Goal: Task Accomplishment & Management: Complete application form

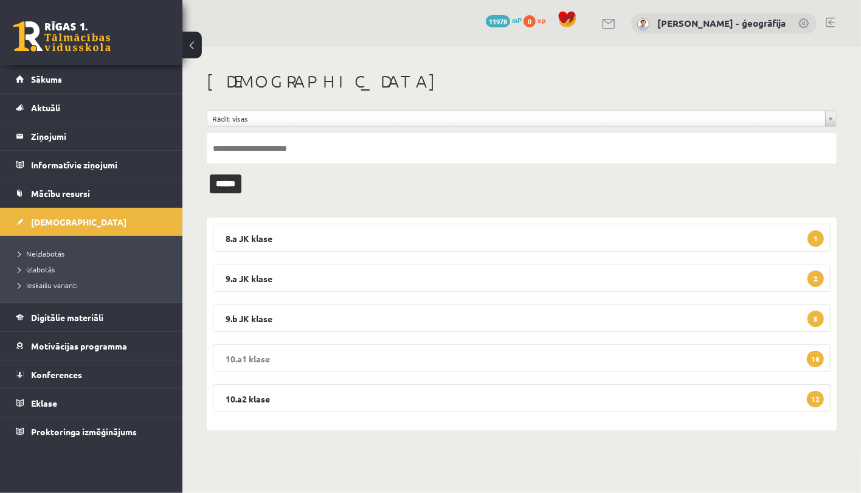
click at [434, 358] on legend "10.a1 klase 16" at bounding box center [522, 358] width 618 height 28
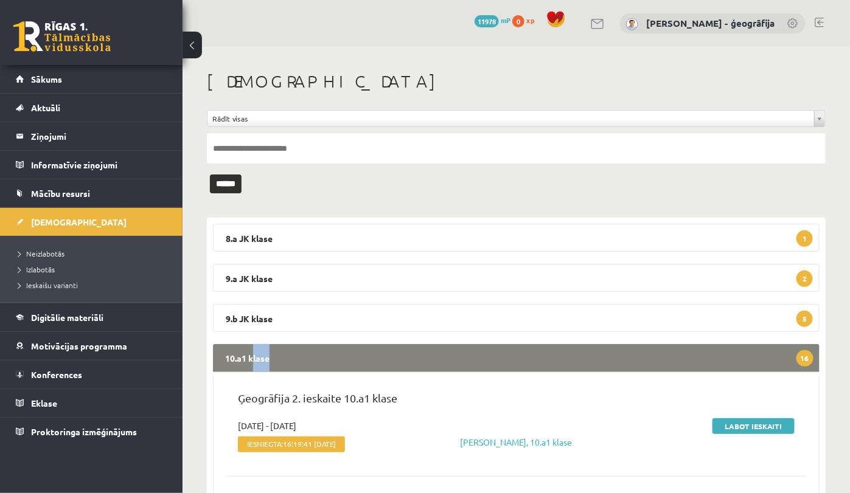
click at [434, 358] on legend "10.a1 klase 16" at bounding box center [516, 358] width 606 height 28
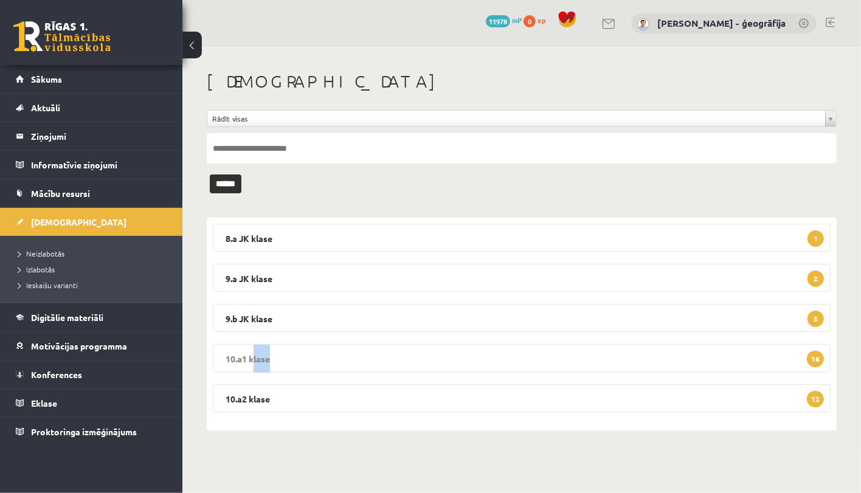
click at [434, 358] on legend "10.a1 klase 16" at bounding box center [522, 358] width 618 height 28
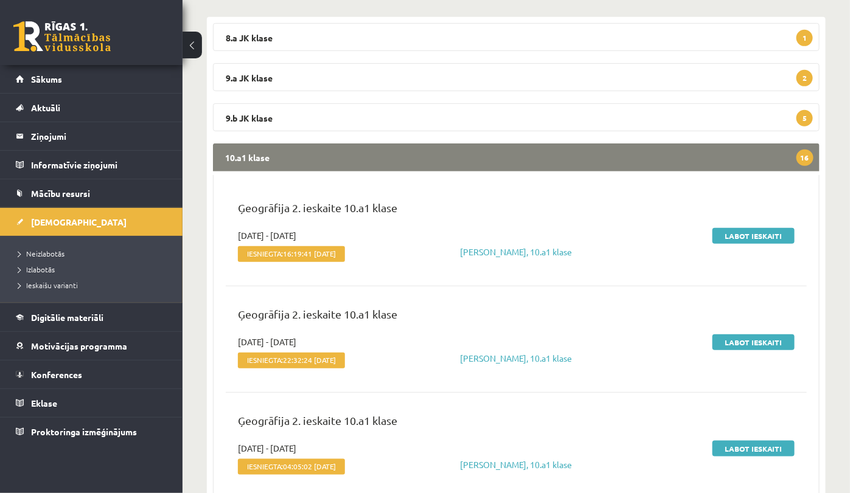
scroll to position [228, 0]
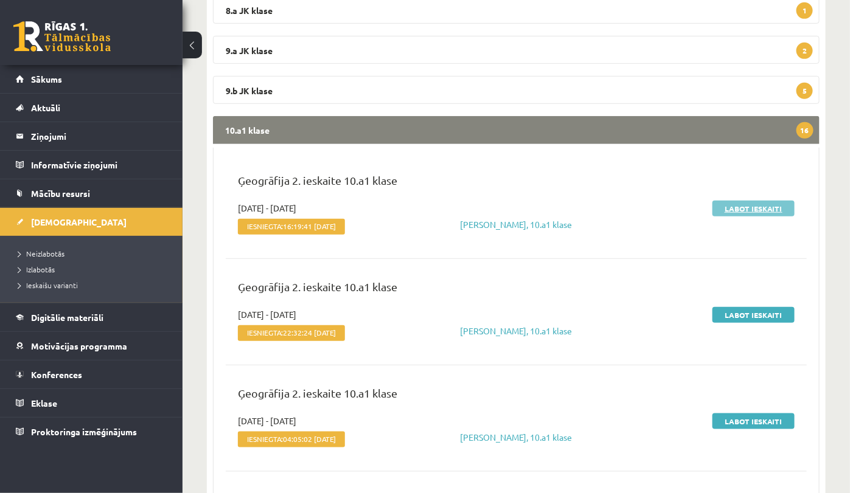
click at [745, 210] on link "Labot ieskaiti" at bounding box center [753, 209] width 82 height 16
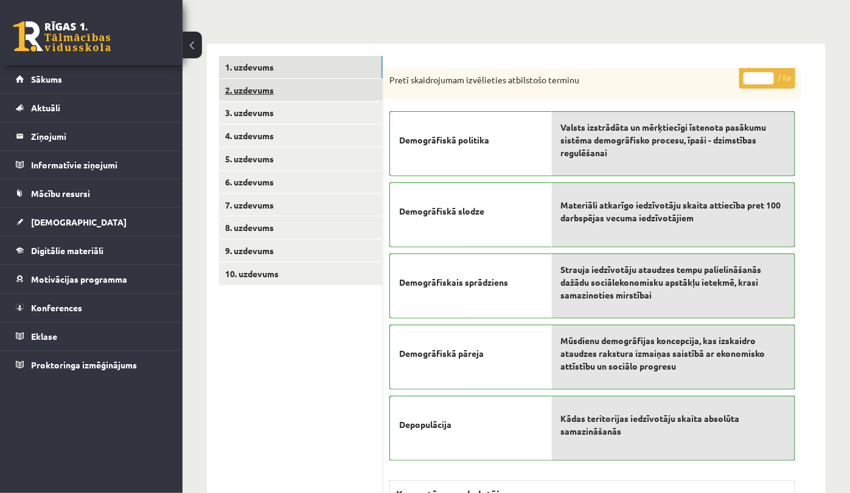
click at [260, 97] on link "2. uzdevums" at bounding box center [301, 90] width 164 height 23
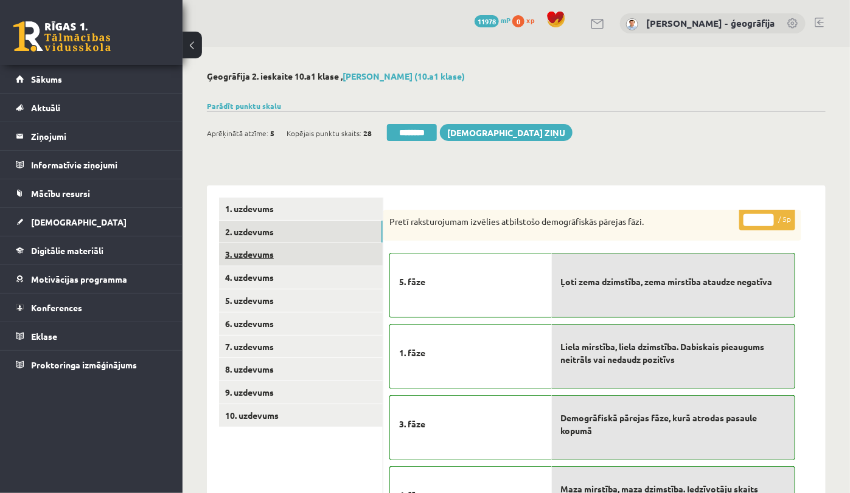
click at [252, 247] on link "3. uzdevums" at bounding box center [301, 254] width 164 height 23
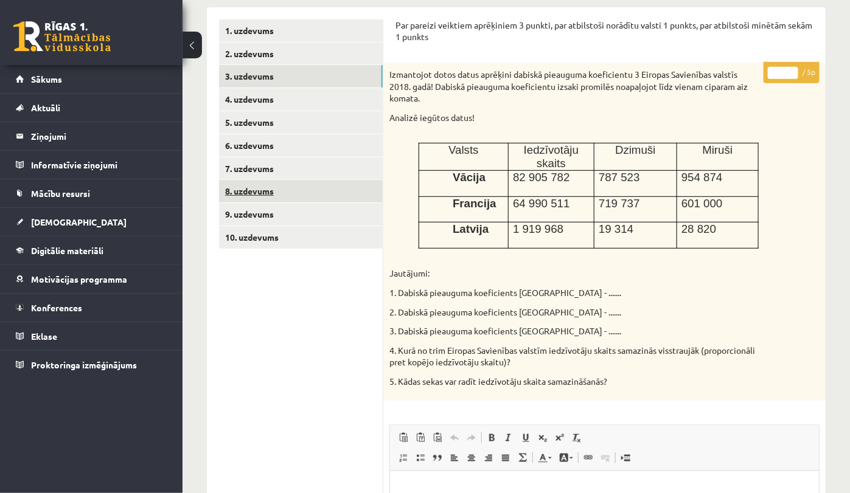
scroll to position [152, 0]
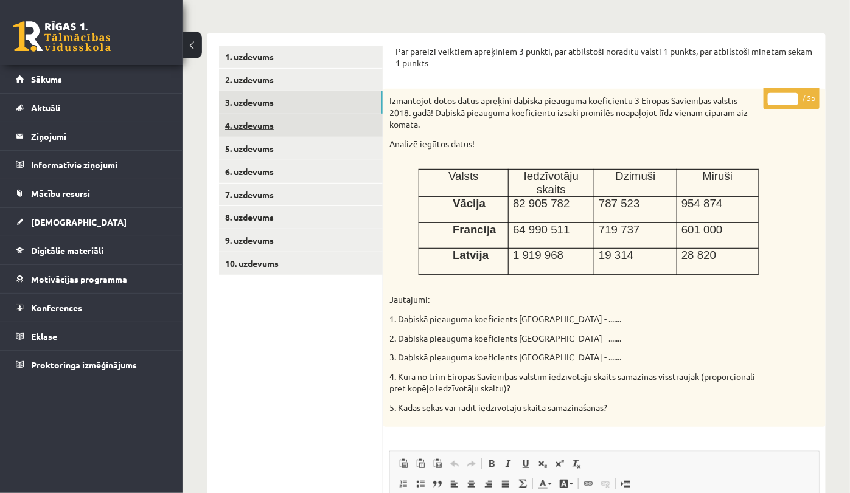
click at [250, 130] on link "4. uzdevums" at bounding box center [301, 125] width 164 height 23
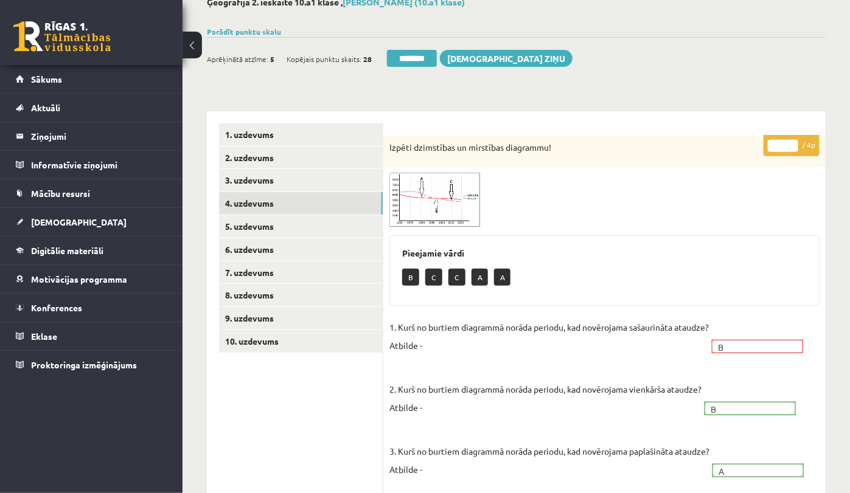
scroll to position [0, 0]
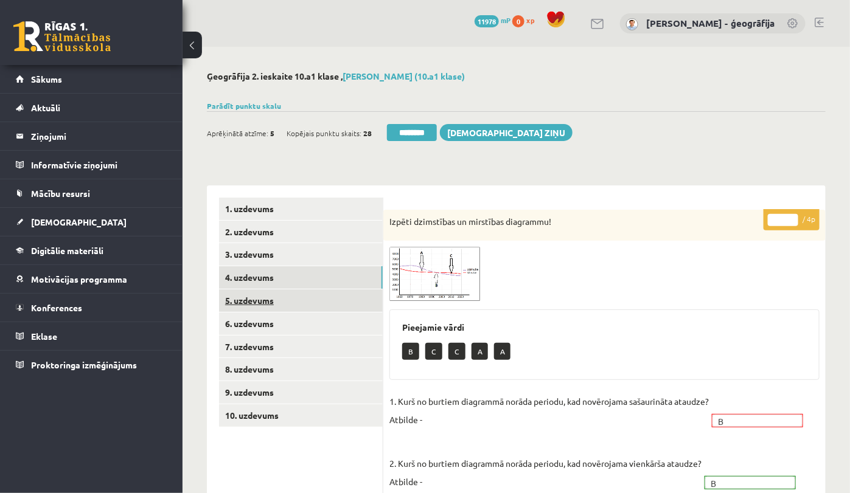
click at [271, 305] on link "5. uzdevums" at bounding box center [301, 301] width 164 height 23
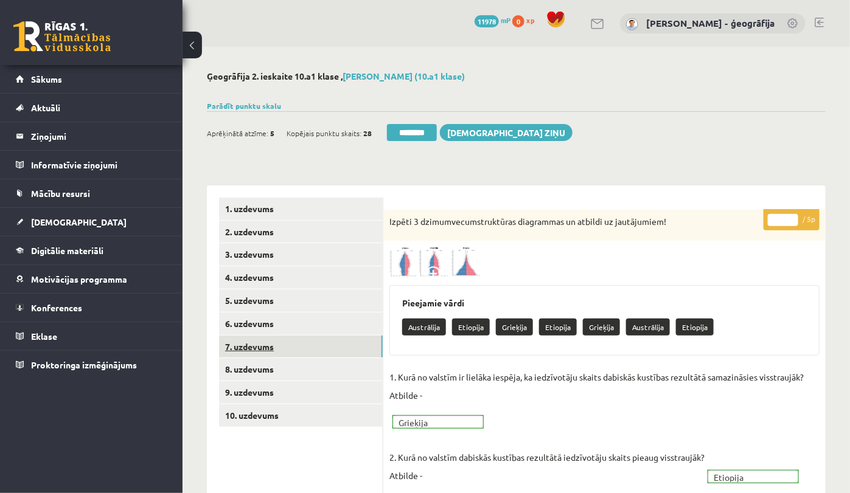
click at [262, 336] on link "7. uzdevums" at bounding box center [301, 347] width 164 height 23
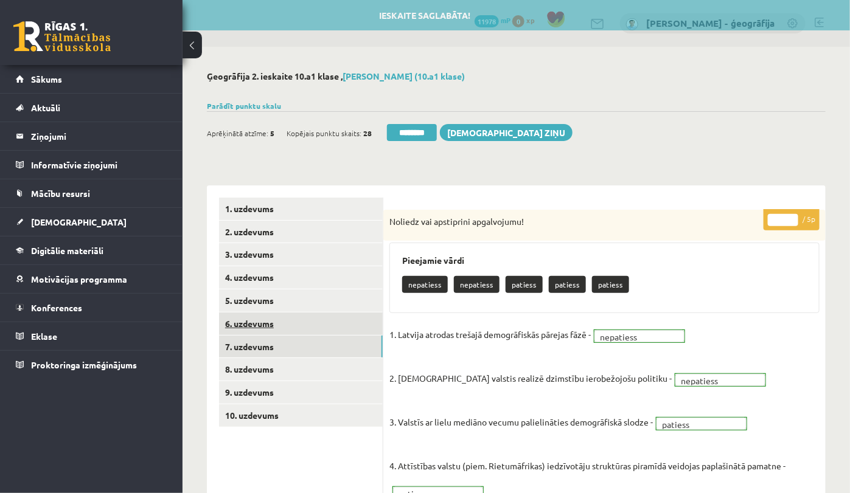
click at [262, 321] on link "6. uzdevums" at bounding box center [301, 324] width 164 height 23
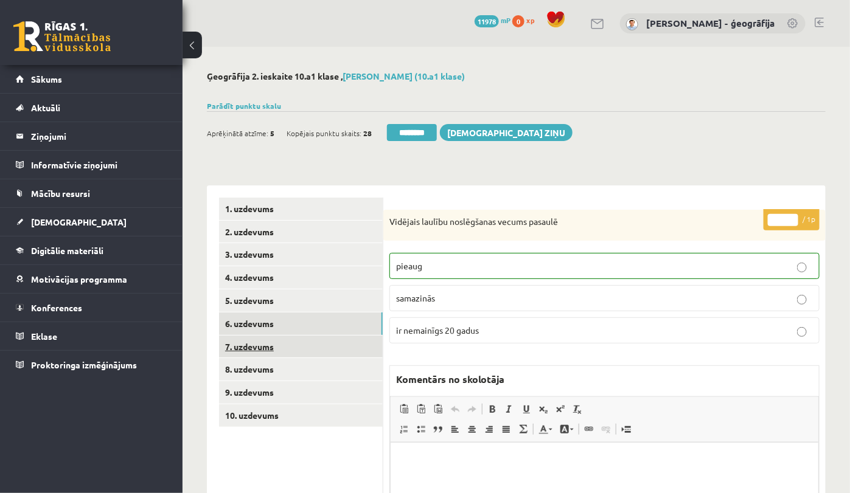
click at [273, 351] on link "7. uzdevums" at bounding box center [301, 347] width 164 height 23
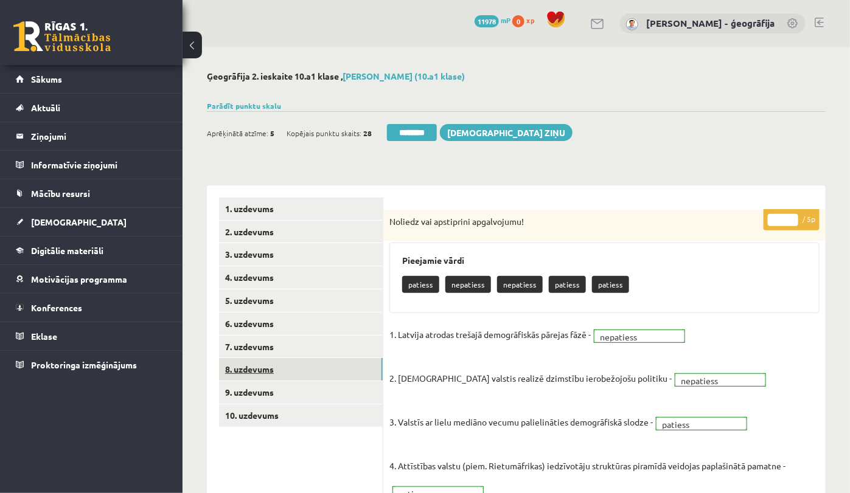
click at [259, 366] on link "8. uzdevums" at bounding box center [301, 369] width 164 height 23
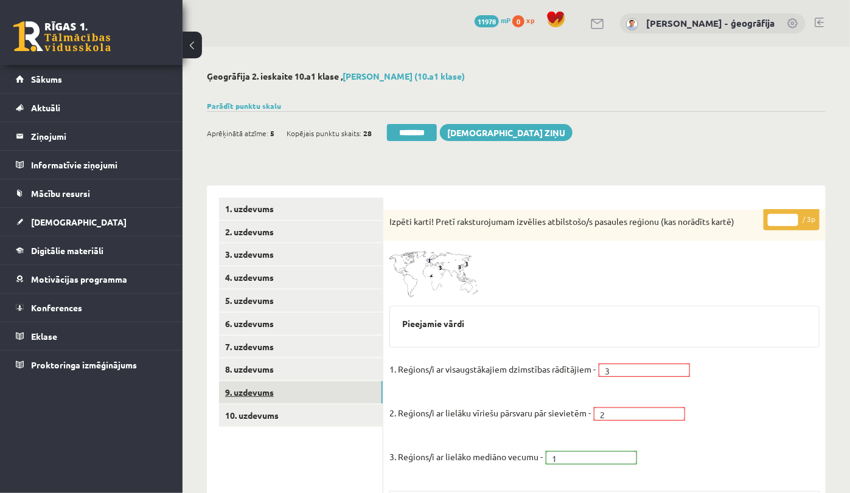
click at [268, 397] on link "9. uzdevums" at bounding box center [301, 392] width 164 height 23
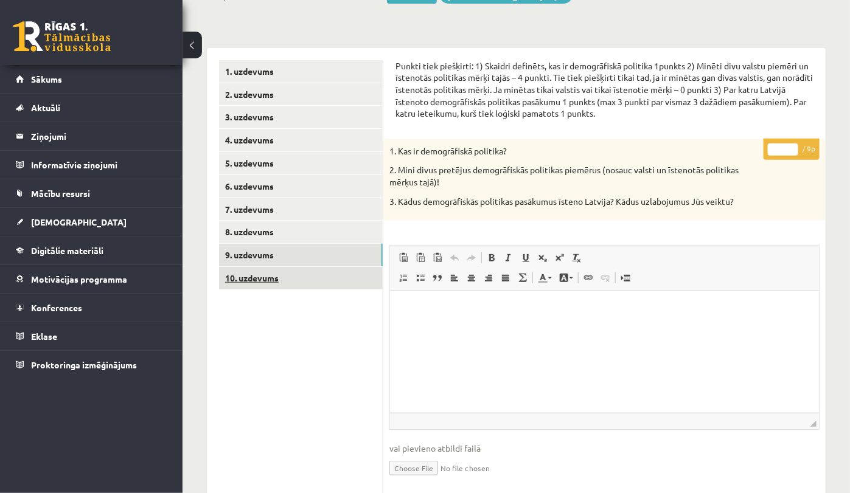
click at [271, 273] on link "10. uzdevums" at bounding box center [301, 278] width 164 height 23
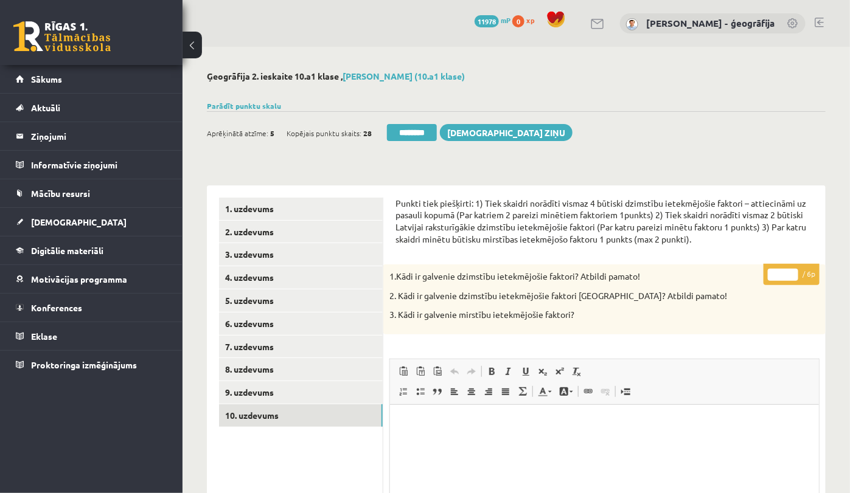
drag, startPoint x: 403, startPoint y: 127, endPoint x: 505, endPoint y: 74, distance: 115.3
click at [403, 127] on input "********" at bounding box center [412, 132] width 50 height 17
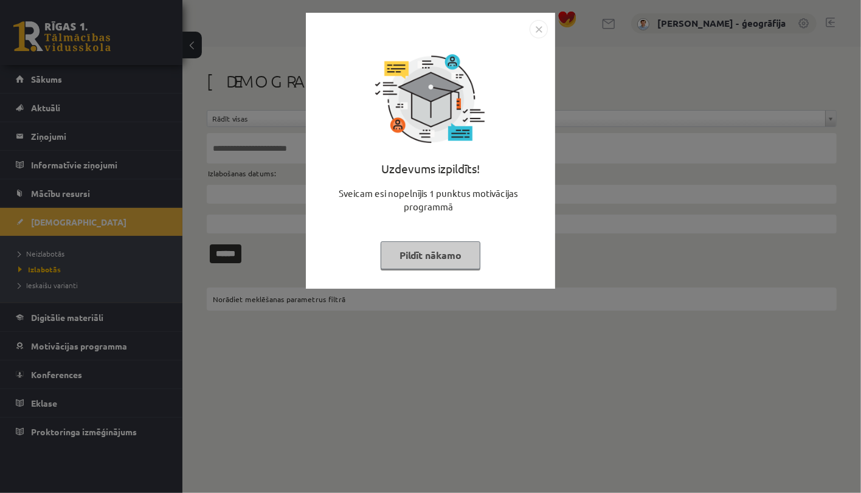
click at [458, 249] on button "Pildīt nākamo" at bounding box center [431, 255] width 100 height 28
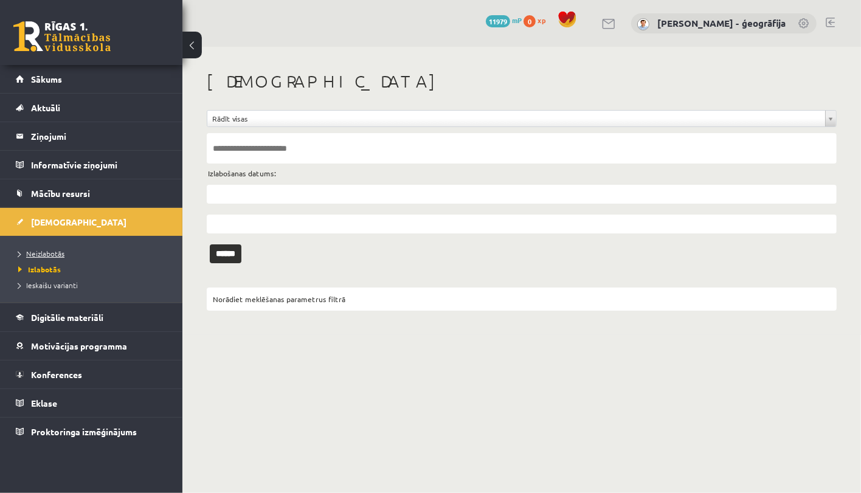
click at [61, 252] on span "Neizlabotās" at bounding box center [41, 254] width 46 height 10
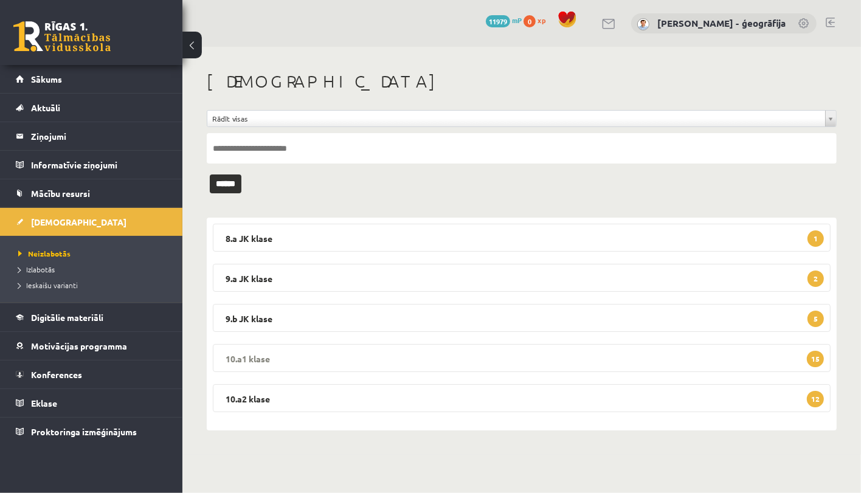
click at [305, 362] on legend "10.a1 klase 15" at bounding box center [522, 358] width 618 height 28
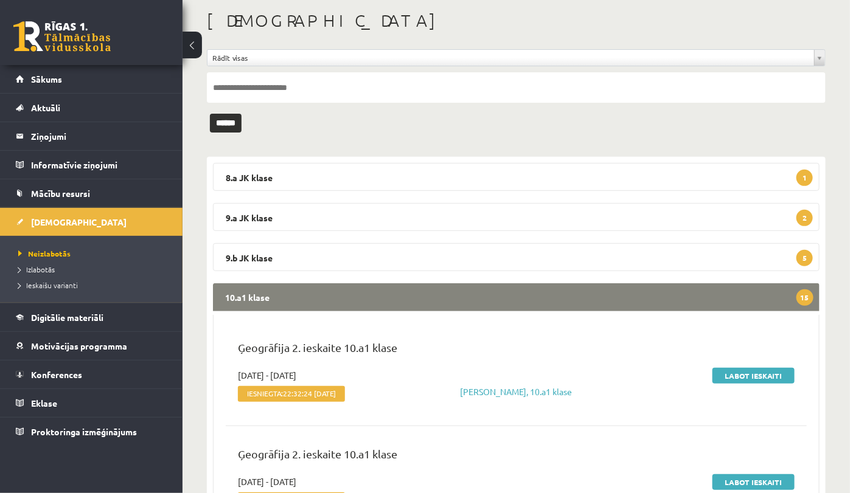
scroll to position [152, 0]
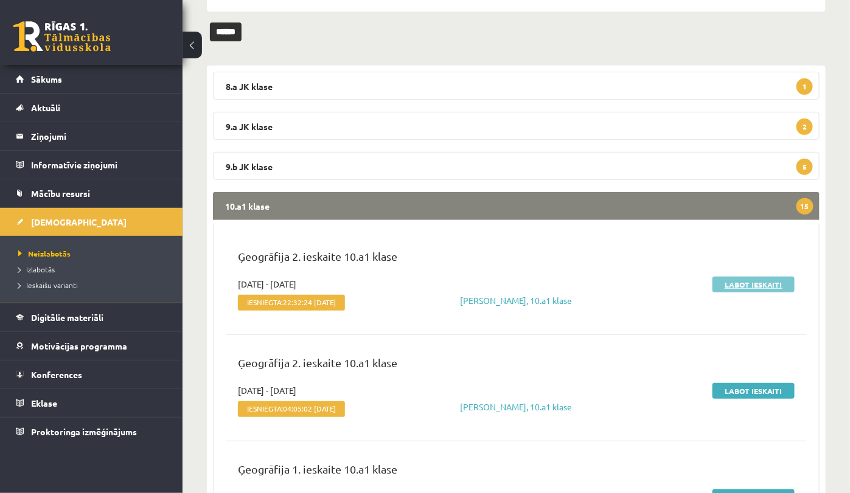
click at [732, 289] on link "Labot ieskaiti" at bounding box center [753, 285] width 82 height 16
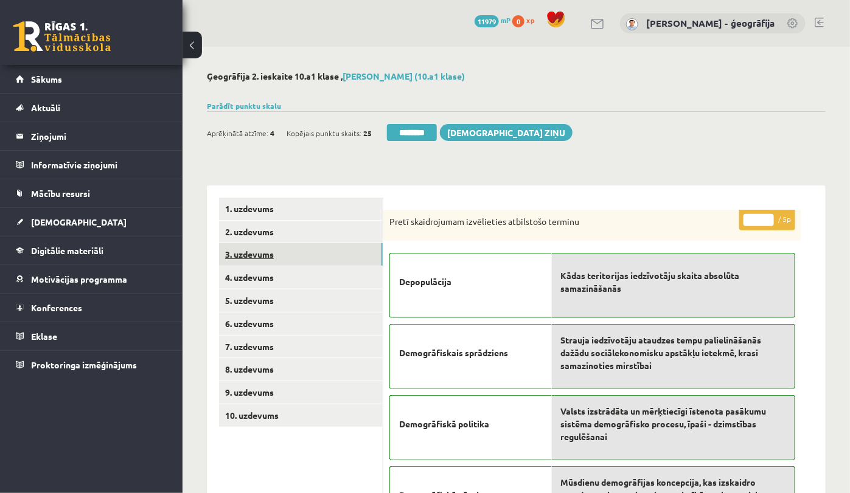
click at [253, 257] on link "3. uzdevums" at bounding box center [301, 254] width 164 height 23
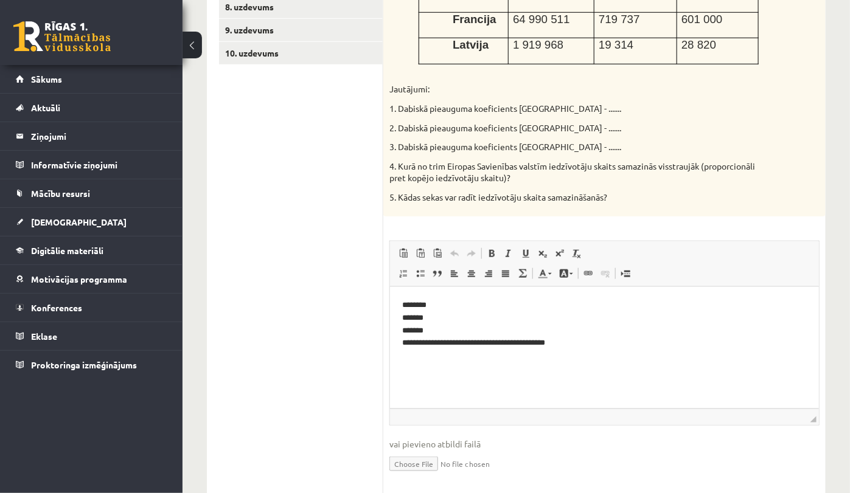
scroll to position [380, 0]
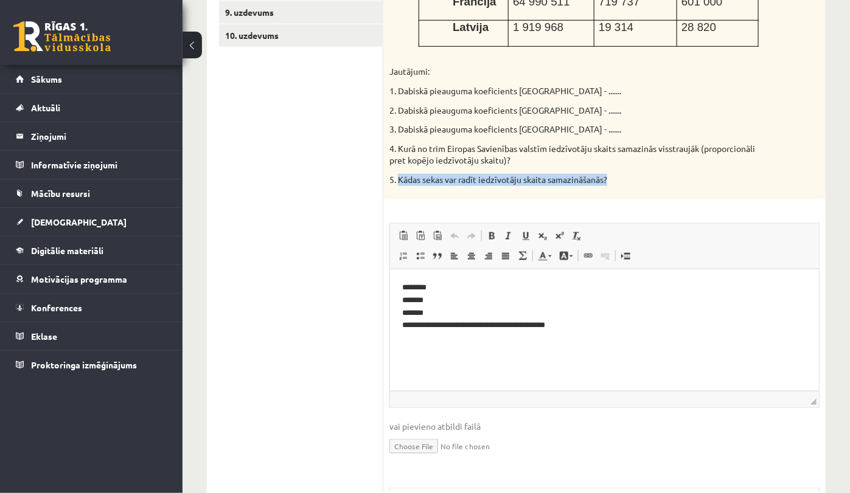
drag, startPoint x: 400, startPoint y: 186, endPoint x: 659, endPoint y: 184, distance: 259.1
click at [659, 184] on p "5. Kādas sekas var radīt iedzīvotāju skaita samazināšanās?" at bounding box center [573, 180] width 369 height 12
copy p "Kādas sekas var radīt iedzīvotāju skaita samazināšanās?"
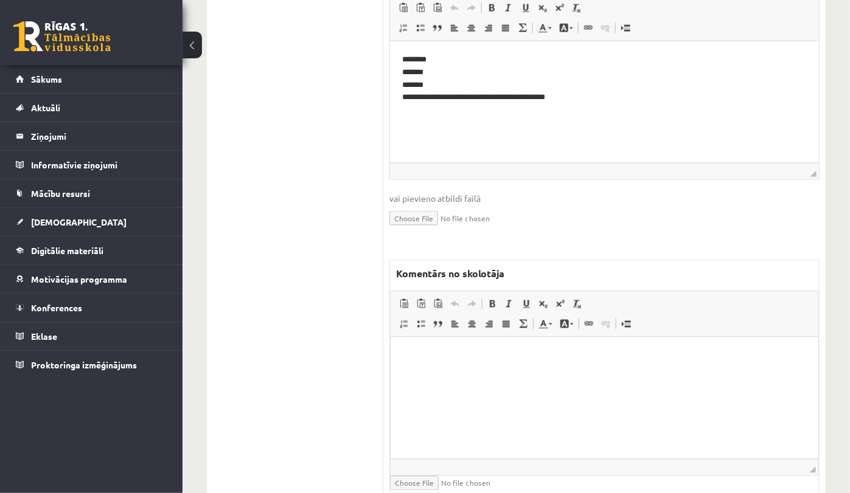
click at [462, 375] on html at bounding box center [604, 356] width 428 height 37
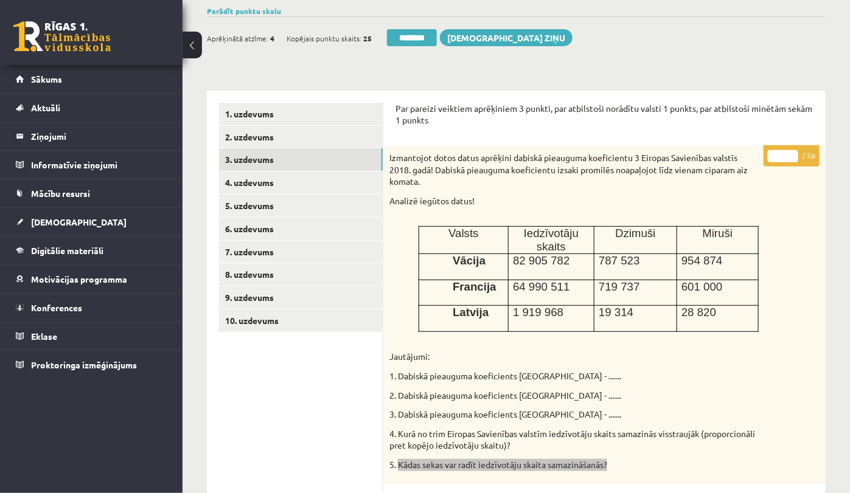
scroll to position [76, 0]
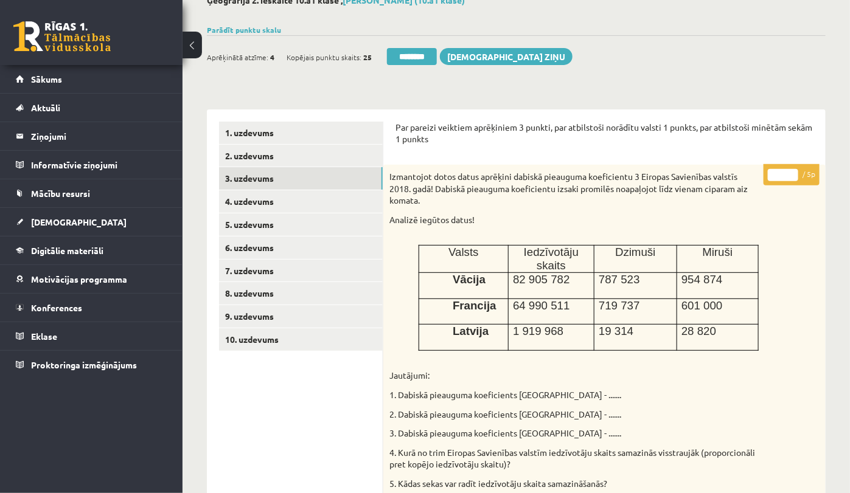
click at [791, 171] on input "*" at bounding box center [783, 175] width 30 height 12
click at [791, 184] on p "* / 5p" at bounding box center [791, 174] width 56 height 21
type input "*"
click at [794, 178] on input "*" at bounding box center [783, 175] width 30 height 12
click at [251, 296] on link "8. uzdevums" at bounding box center [301, 293] width 164 height 23
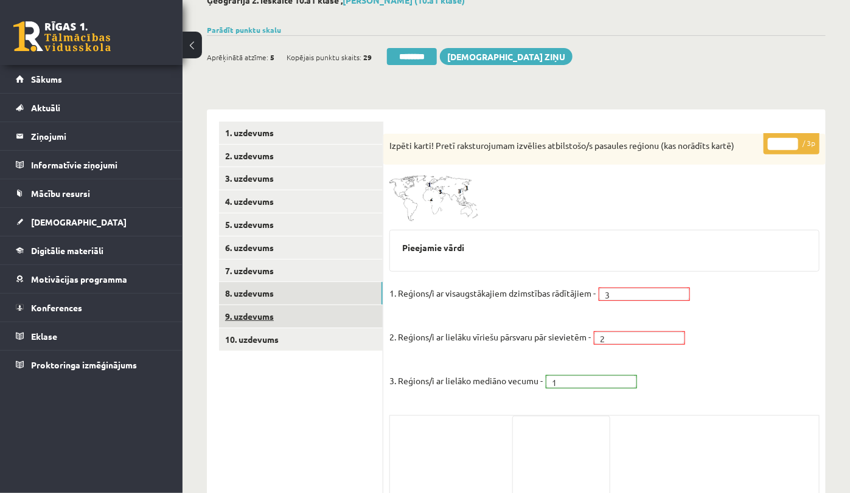
click at [251, 319] on link "9. uzdevums" at bounding box center [301, 316] width 164 height 23
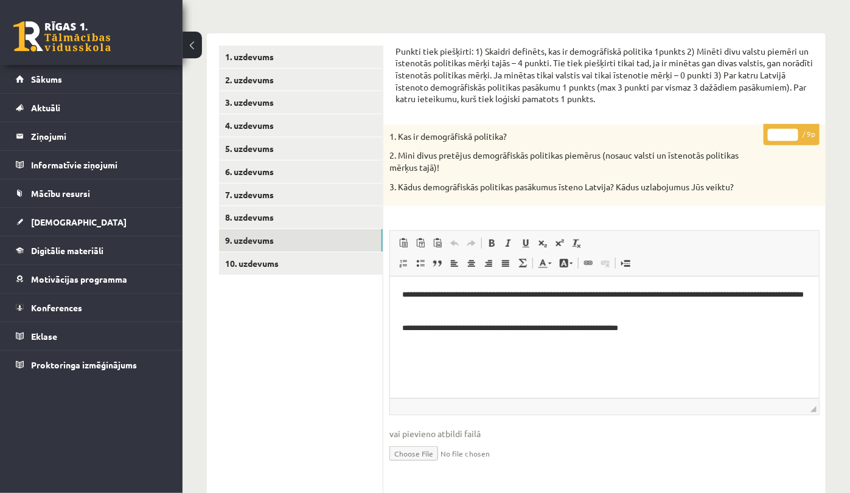
scroll to position [0, 0]
click at [793, 134] on input "*" at bounding box center [783, 135] width 30 height 12
click at [791, 133] on input "*" at bounding box center [783, 135] width 30 height 12
type input "*"
click at [791, 133] on input "*" at bounding box center [783, 135] width 30 height 12
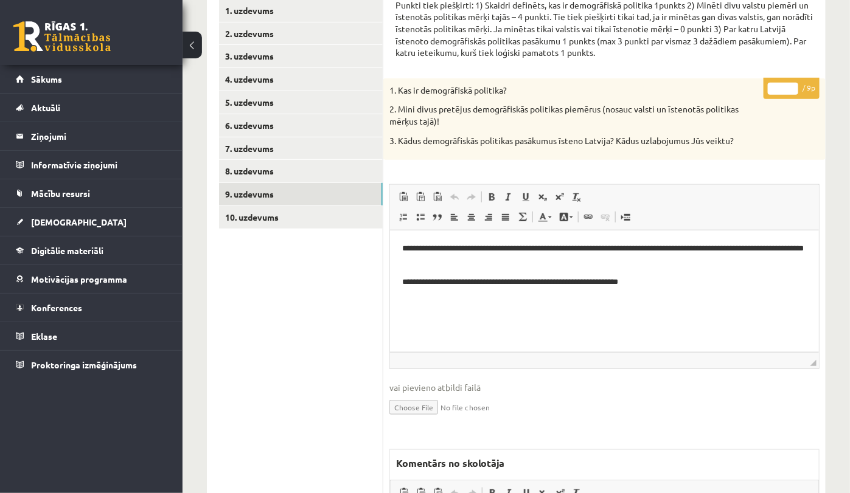
scroll to position [366, 0]
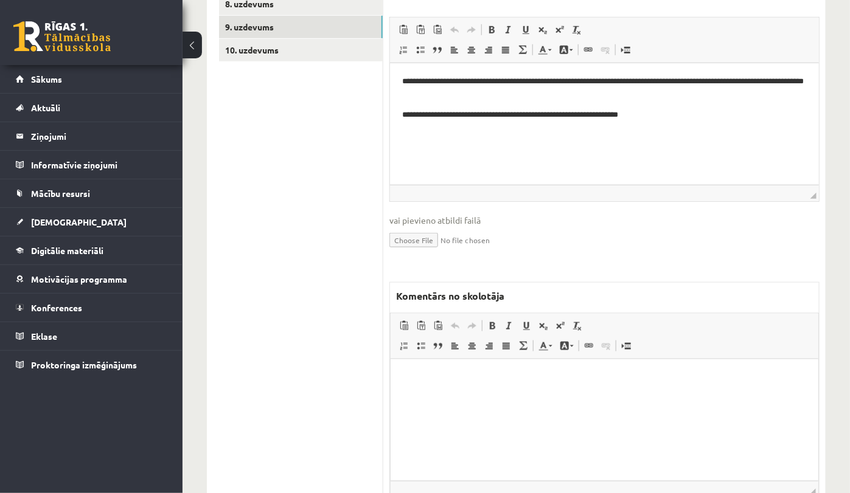
click at [433, 396] on html at bounding box center [604, 377] width 428 height 37
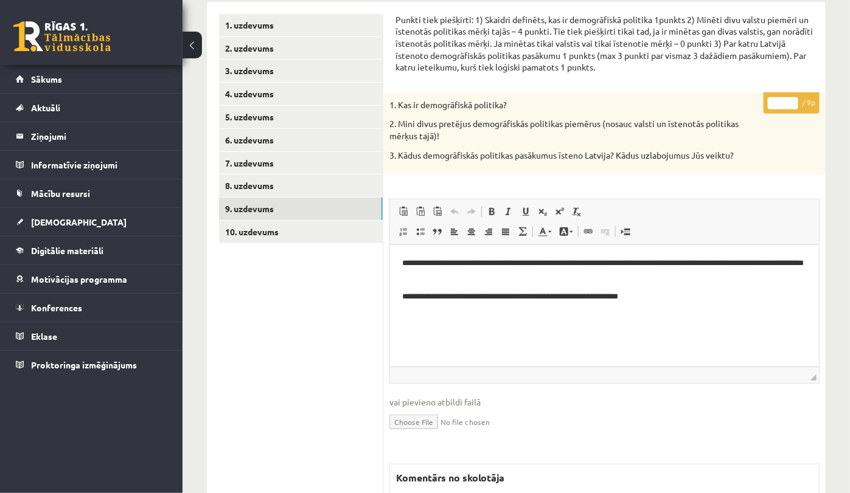
scroll to position [137, 0]
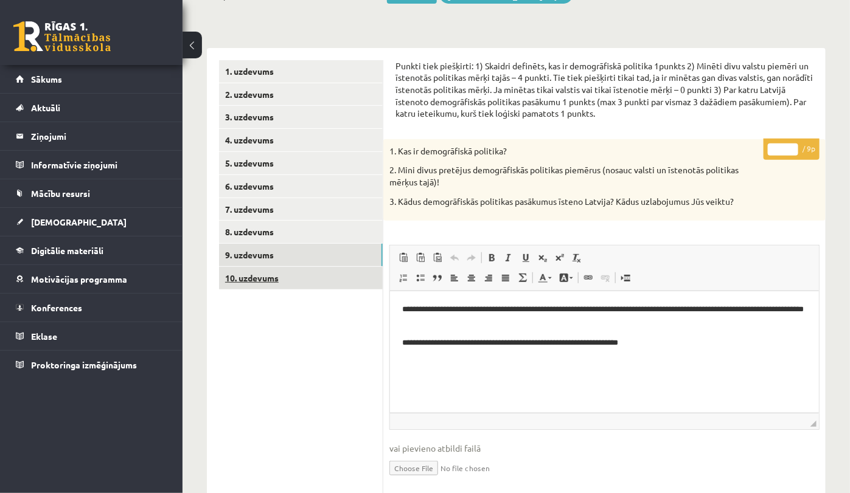
click at [239, 280] on link "10. uzdevums" at bounding box center [301, 278] width 164 height 23
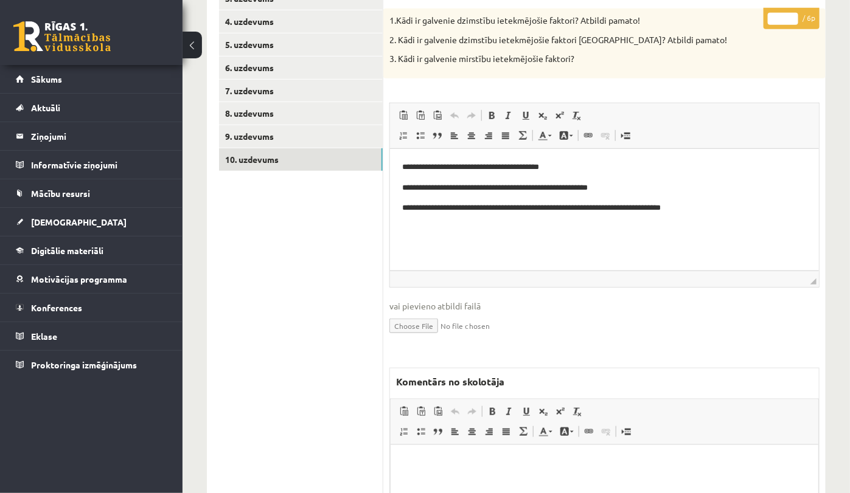
scroll to position [290, 0]
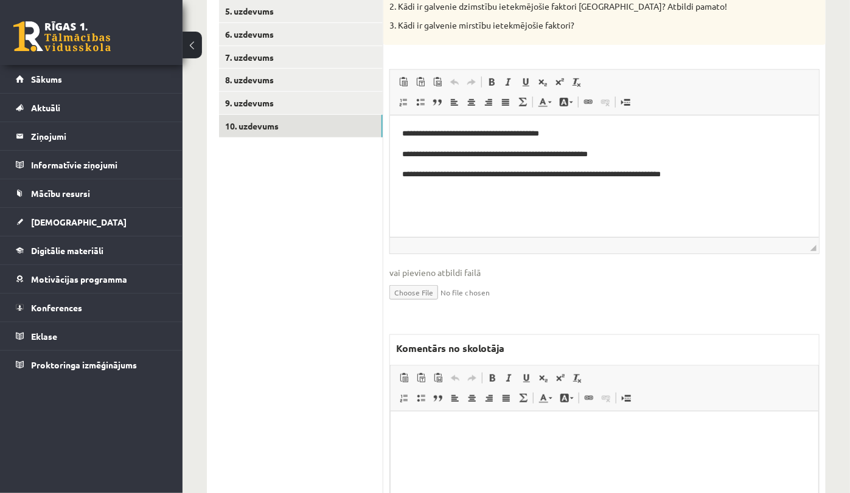
click at [458, 412] on html at bounding box center [604, 429] width 428 height 37
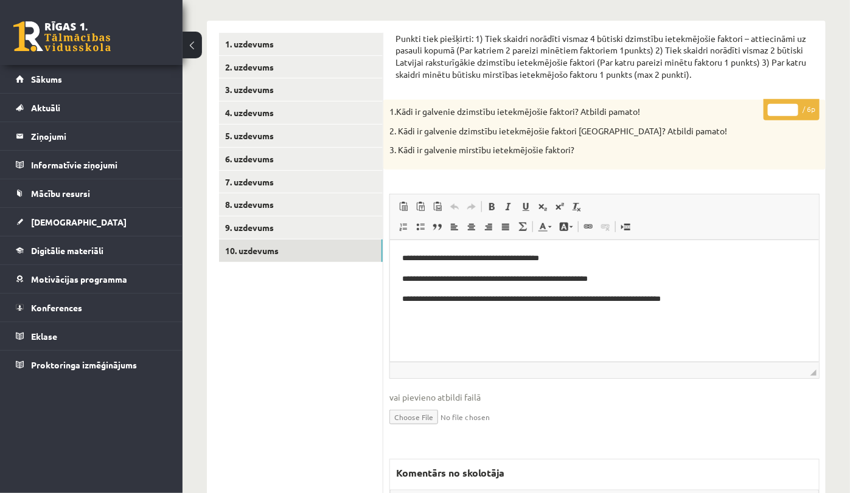
scroll to position [61, 0]
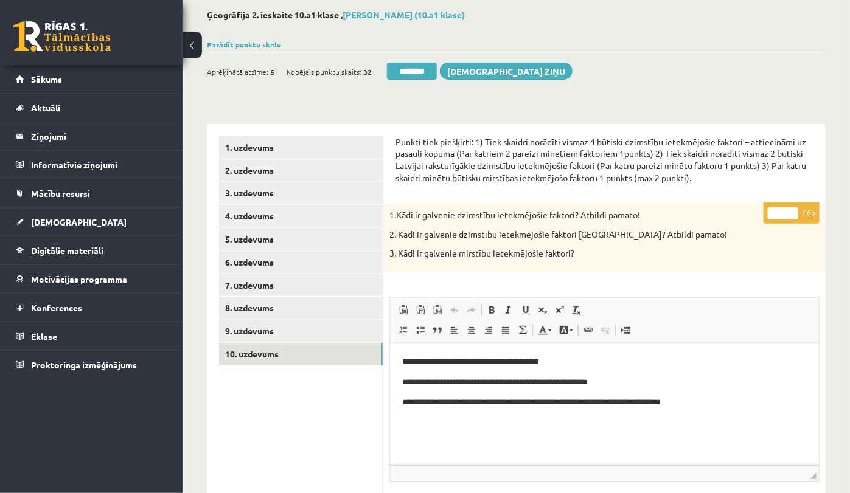
click at [790, 210] on input "*" at bounding box center [783, 213] width 30 height 12
type input "*"
click at [790, 210] on input "*" at bounding box center [783, 213] width 30 height 12
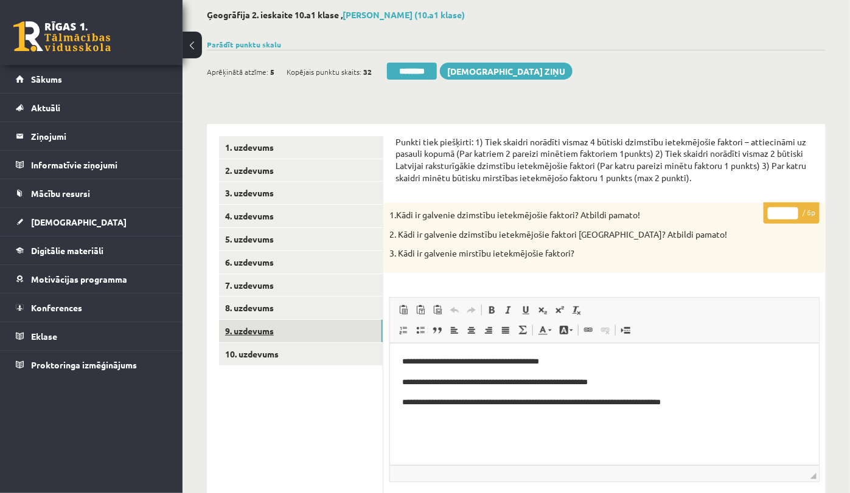
click at [287, 330] on link "9. uzdevums" at bounding box center [301, 331] width 164 height 23
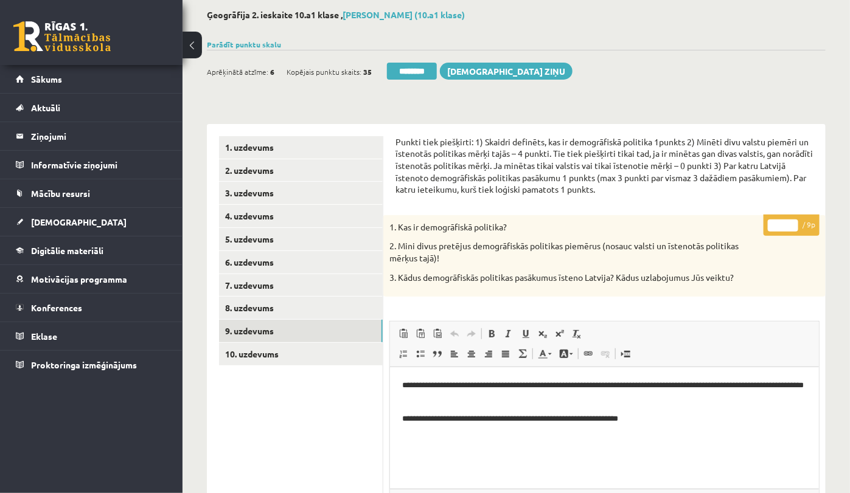
scroll to position [0, 0]
drag, startPoint x: 417, startPoint y: 74, endPoint x: 505, endPoint y: 85, distance: 88.4
click at [421, 72] on input "********" at bounding box center [412, 71] width 50 height 17
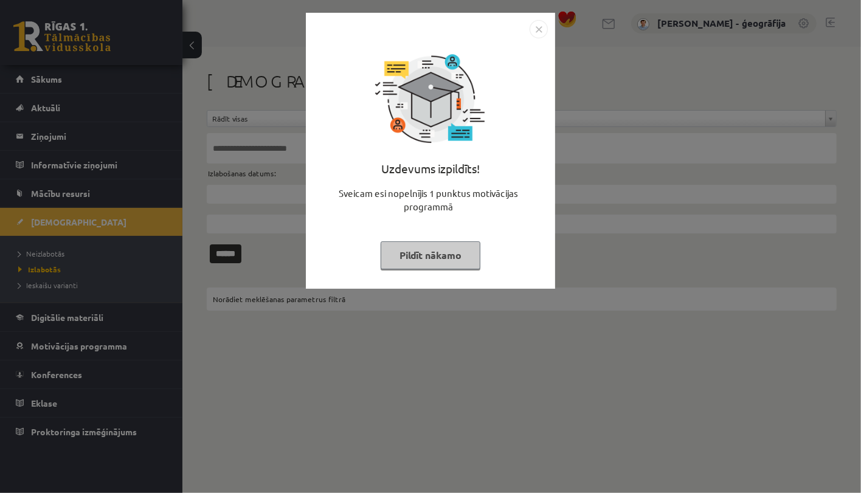
click at [453, 252] on button "Pildīt nākamo" at bounding box center [431, 255] width 100 height 28
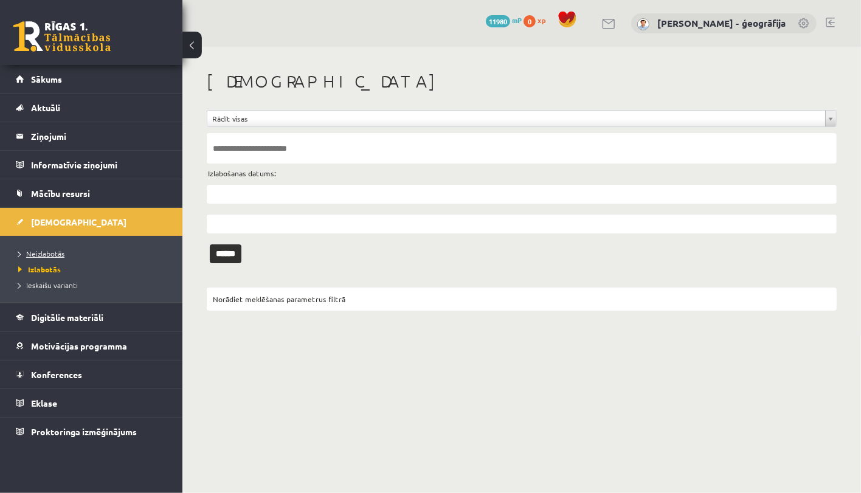
click at [52, 248] on link "Neizlabotās" at bounding box center [94, 253] width 152 height 11
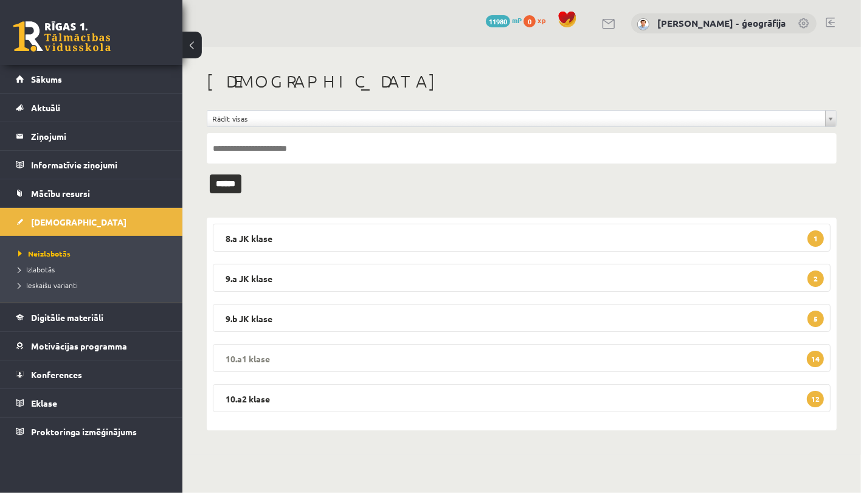
click at [464, 359] on legend "10.a1 klase 14" at bounding box center [522, 358] width 618 height 28
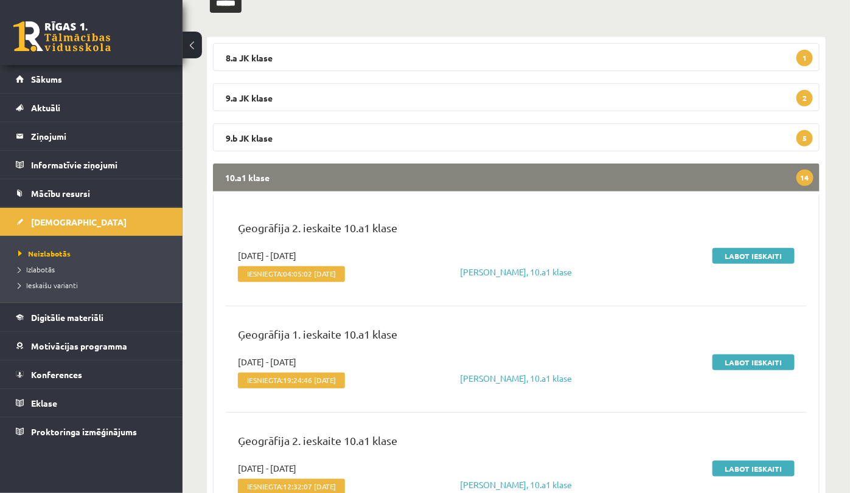
scroll to position [228, 0]
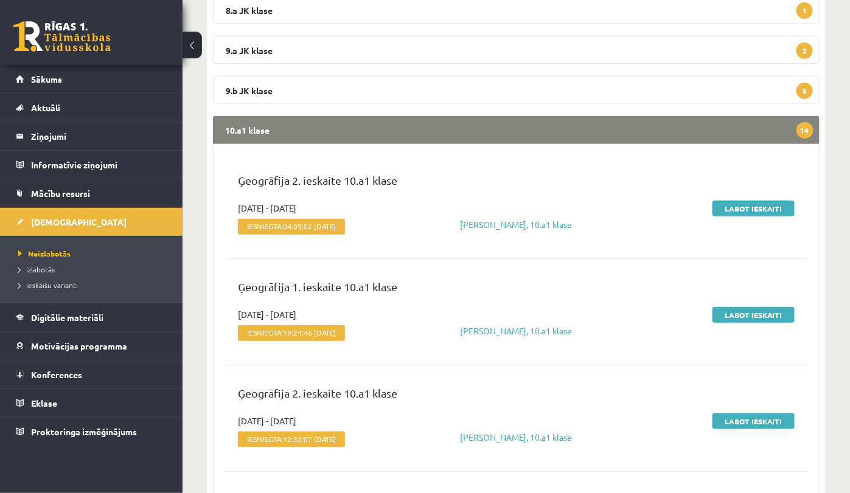
click at [760, 216] on div "Labot ieskaiti" at bounding box center [708, 220] width 192 height 37
click at [756, 212] on link "Labot ieskaiti" at bounding box center [753, 209] width 82 height 16
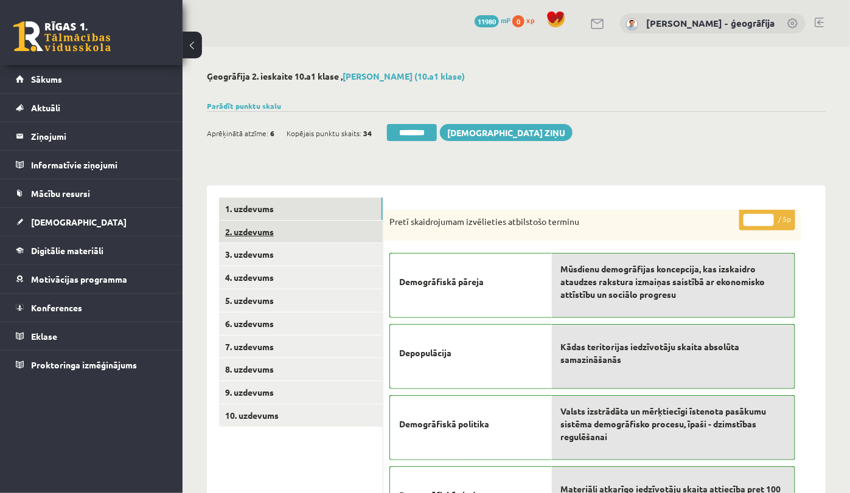
click at [265, 235] on link "2. uzdevums" at bounding box center [301, 232] width 164 height 23
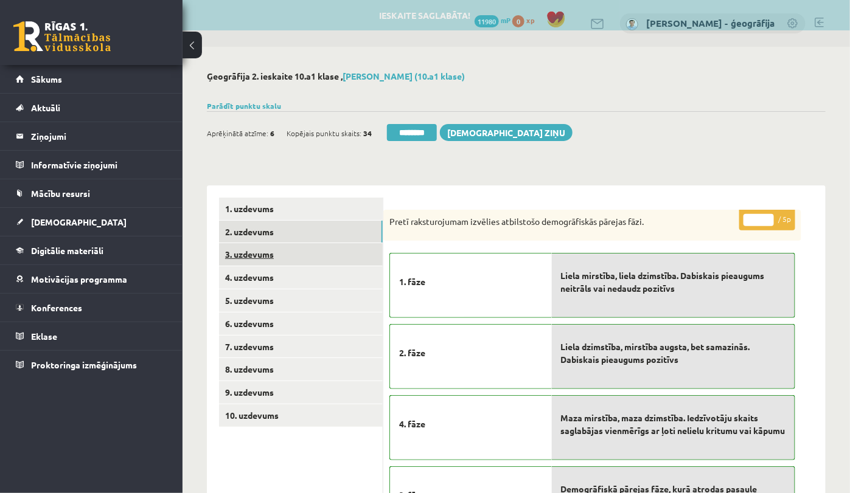
click at [266, 260] on link "3. uzdevums" at bounding box center [301, 254] width 164 height 23
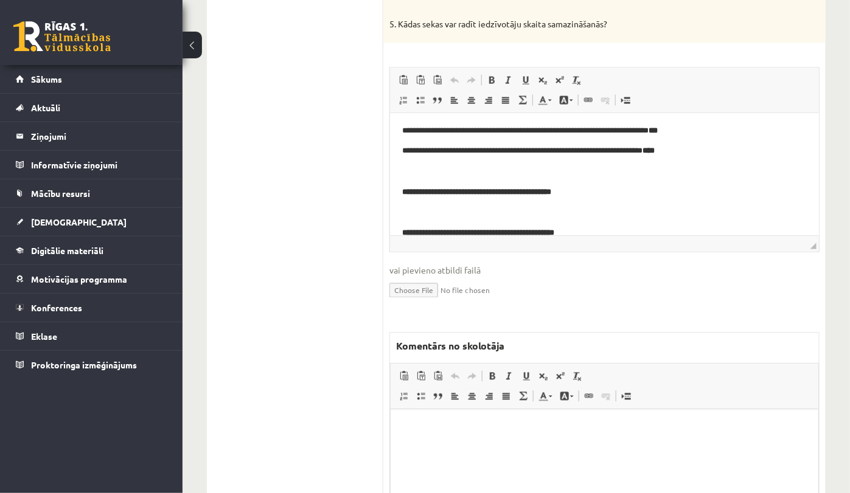
scroll to position [38, 0]
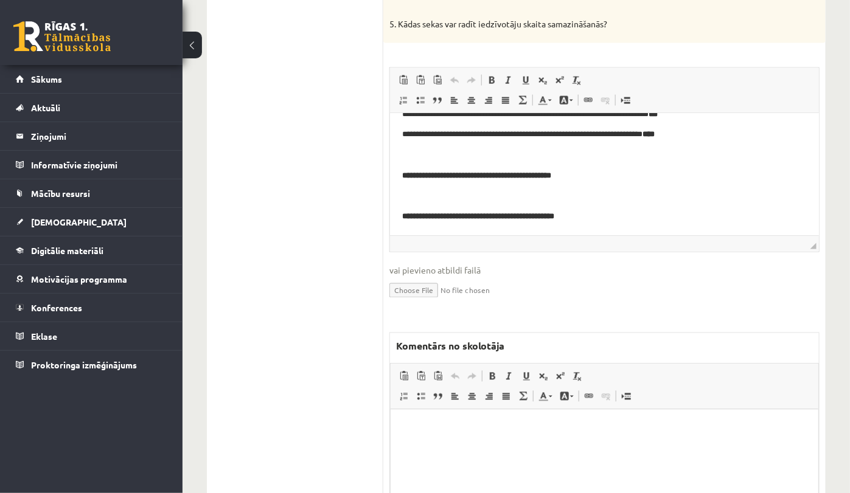
click at [487, 415] on html at bounding box center [604, 428] width 428 height 37
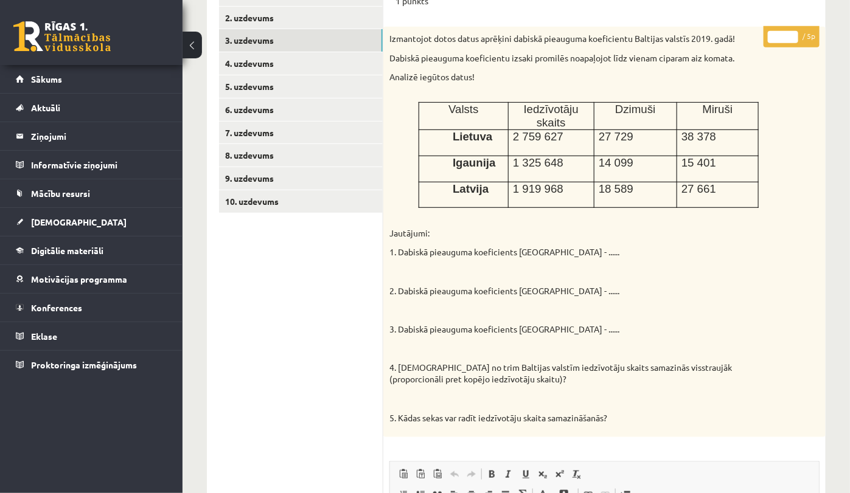
scroll to position [131, 0]
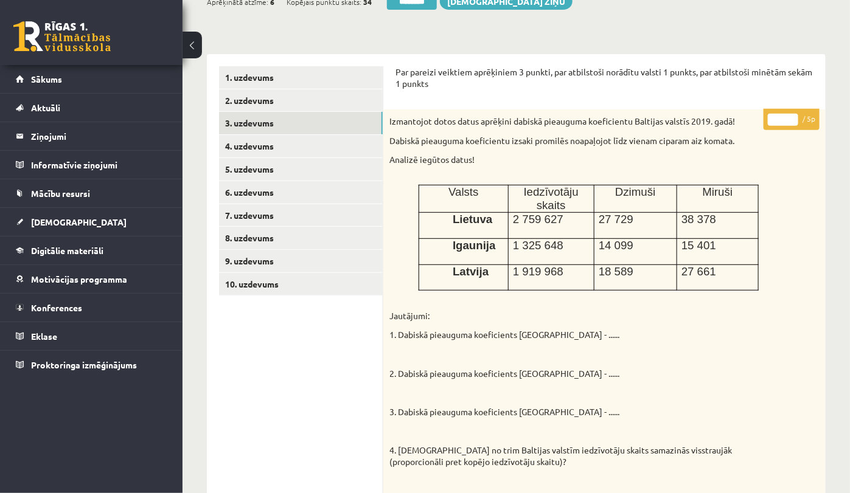
type input "*"
click at [797, 114] on input "*" at bounding box center [783, 120] width 30 height 12
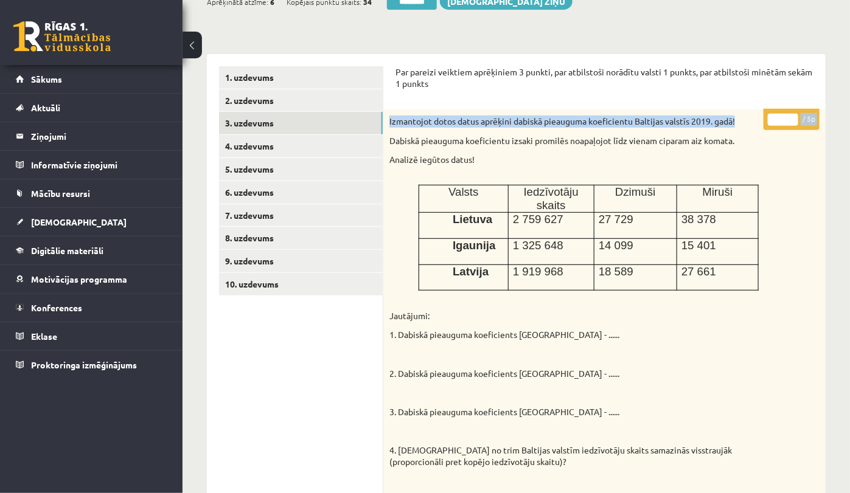
drag, startPoint x: 788, startPoint y: 102, endPoint x: 771, endPoint y: 99, distance: 17.9
click at [783, 122] on input "*" at bounding box center [783, 120] width 30 height 12
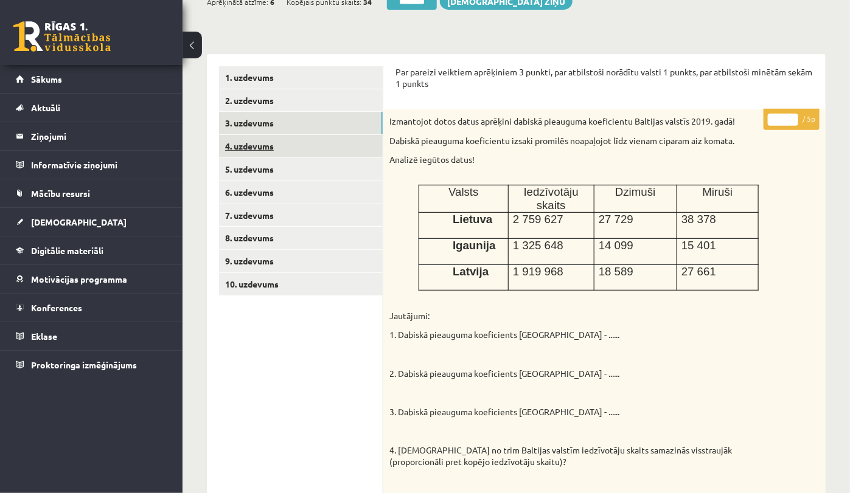
type input "*"
click at [268, 146] on link "4. uzdevums" at bounding box center [301, 146] width 164 height 23
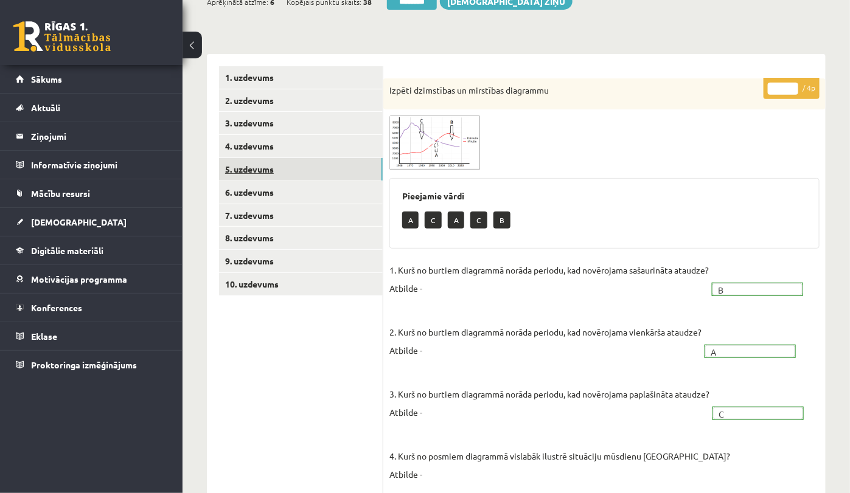
click at [259, 175] on link "5. uzdevums" at bounding box center [301, 169] width 164 height 23
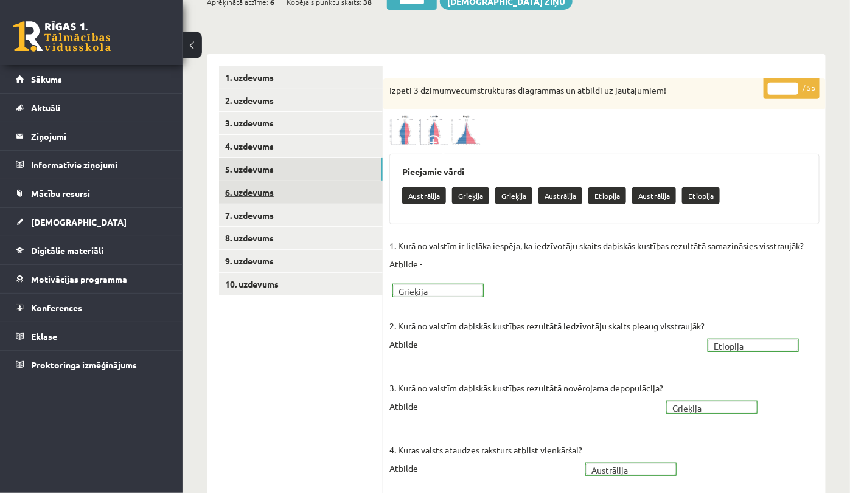
click at [256, 187] on link "6. uzdevums" at bounding box center [301, 192] width 164 height 23
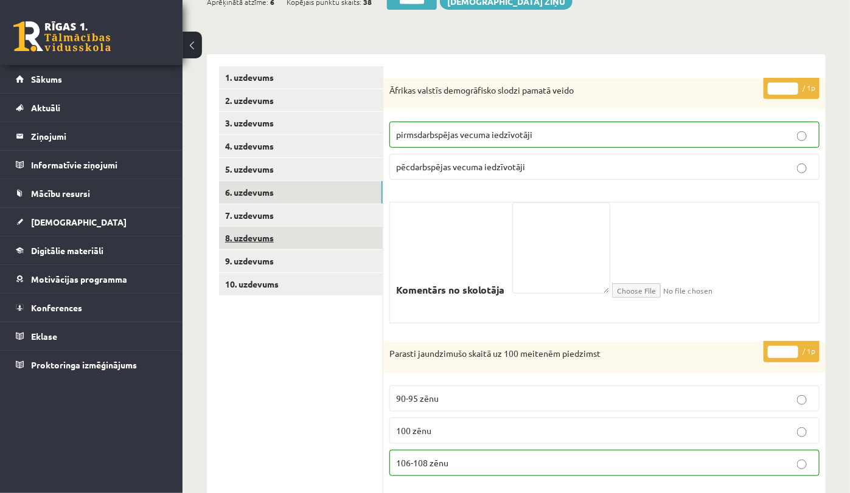
click at [253, 237] on link "8. uzdevums" at bounding box center [301, 238] width 164 height 23
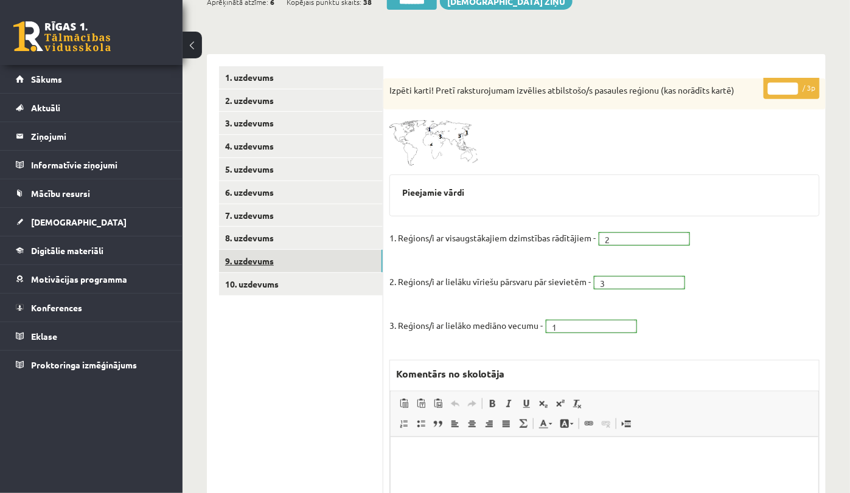
click at [257, 268] on link "9. uzdevums" at bounding box center [301, 261] width 164 height 23
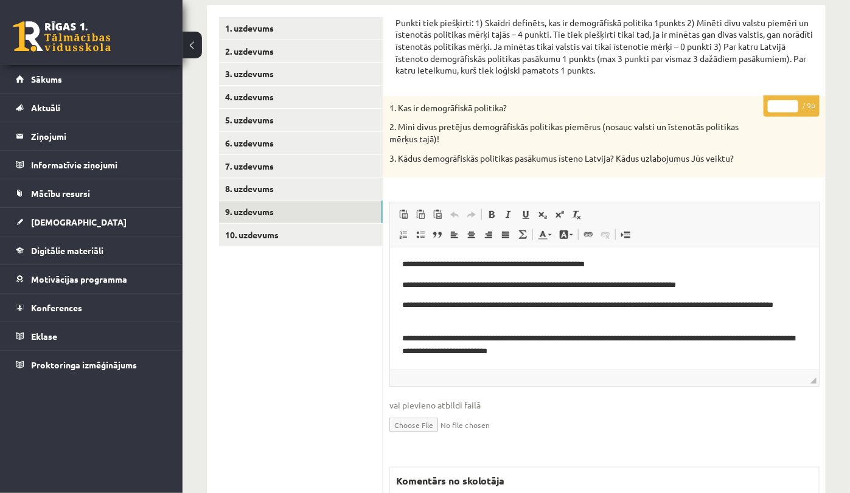
scroll to position [207, 0]
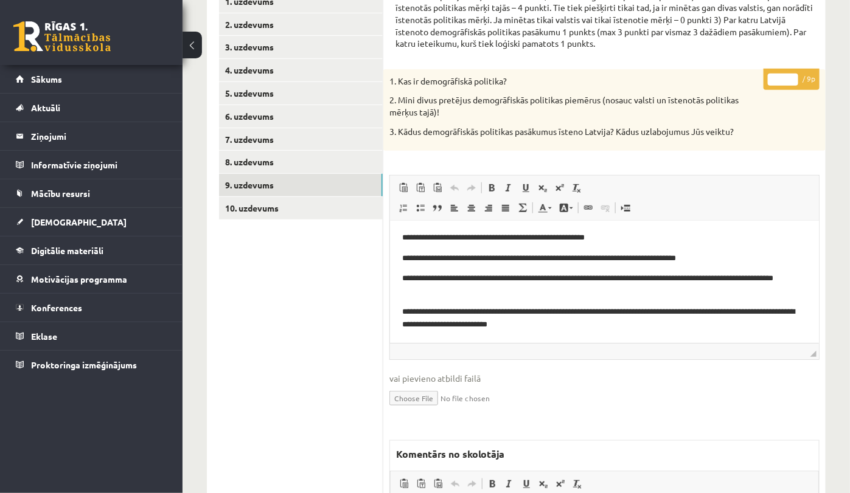
type input "*"
click at [792, 77] on input "*" at bounding box center [783, 80] width 30 height 12
click at [257, 208] on link "10. uzdevums" at bounding box center [301, 208] width 164 height 23
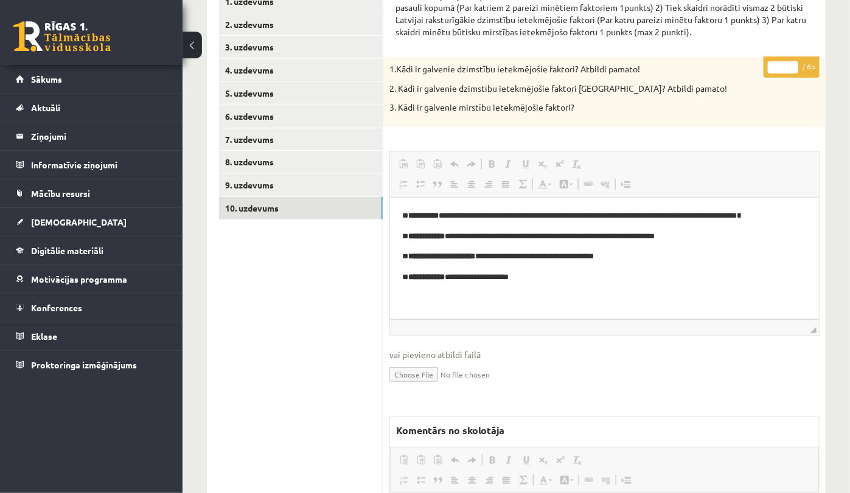
scroll to position [0, 0]
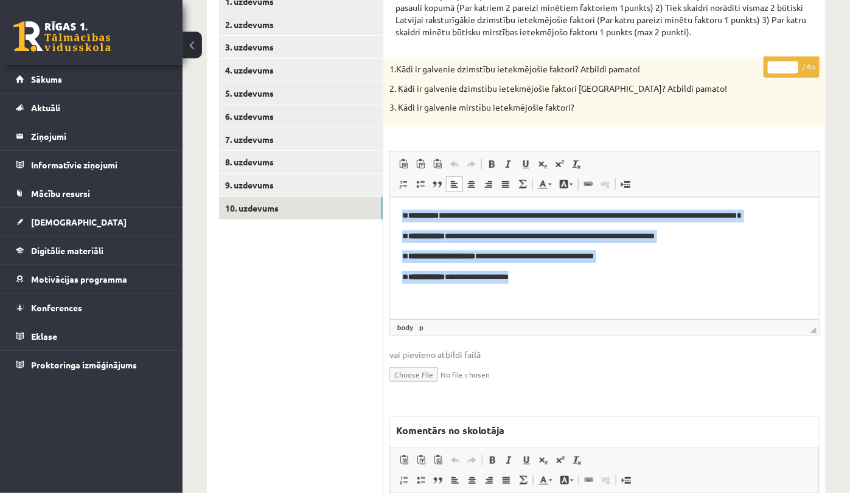
drag, startPoint x: 399, startPoint y: 215, endPoint x: 544, endPoint y: 281, distance: 159.5
click at [544, 281] on html "**********" at bounding box center [603, 256] width 429 height 119
click at [532, 273] on p "**********" at bounding box center [603, 277] width 405 height 13
click at [513, 280] on p "**********" at bounding box center [603, 277] width 405 height 13
drag, startPoint x: 543, startPoint y: 280, endPoint x: 391, endPoint y: 212, distance: 166.9
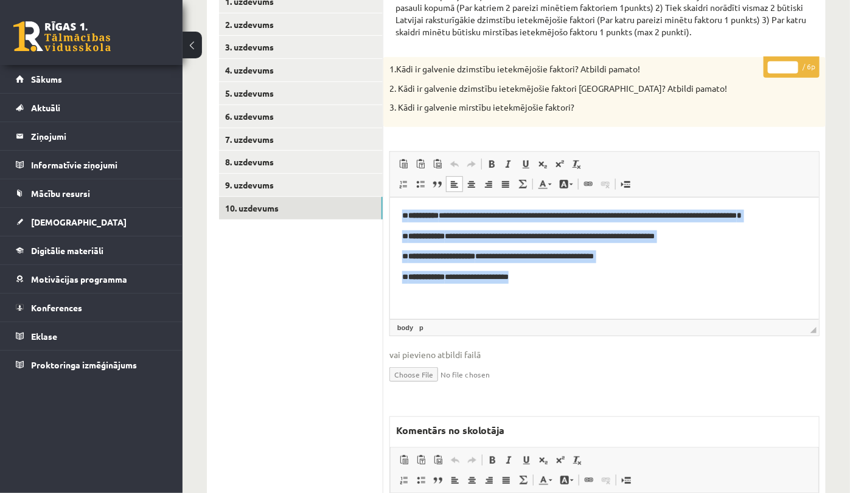
click at [391, 212] on html "**********" at bounding box center [603, 256] width 429 height 119
click at [399, 218] on html "**********" at bounding box center [603, 256] width 429 height 119
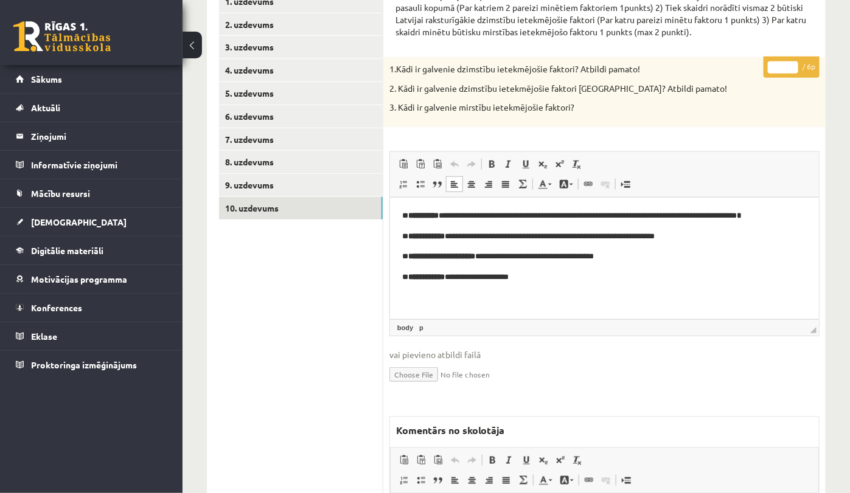
click at [793, 67] on input "*" at bounding box center [783, 67] width 30 height 12
type input "*"
click at [794, 69] on input "*" at bounding box center [783, 67] width 30 height 12
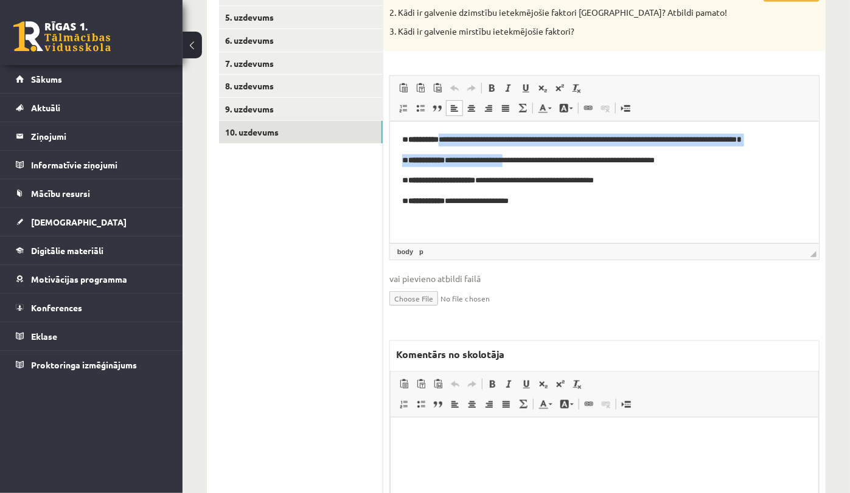
drag, startPoint x: 446, startPoint y: 139, endPoint x: 512, endPoint y: 153, distance: 67.2
click at [512, 153] on body "**********" at bounding box center [603, 180] width 405 height 95
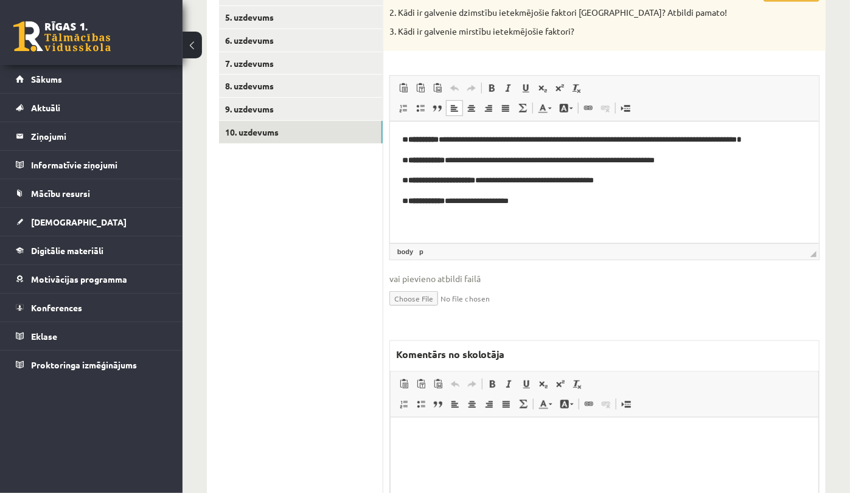
click at [541, 156] on p "**********" at bounding box center [603, 160] width 405 height 13
drag, startPoint x: 478, startPoint y: 154, endPoint x: 565, endPoint y: 156, distance: 86.4
click at [565, 156] on p "**********" at bounding box center [603, 160] width 405 height 13
click at [577, 172] on body "**********" at bounding box center [603, 180] width 405 height 95
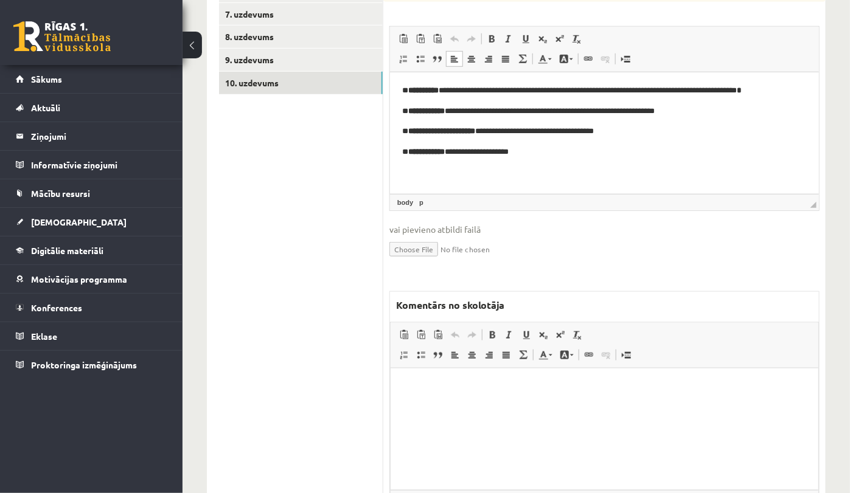
scroll to position [360, 0]
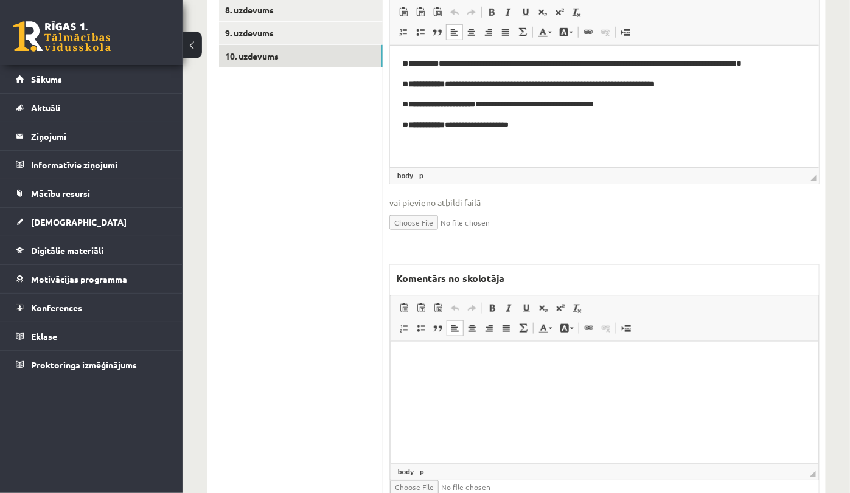
click at [442, 350] on html at bounding box center [604, 359] width 428 height 37
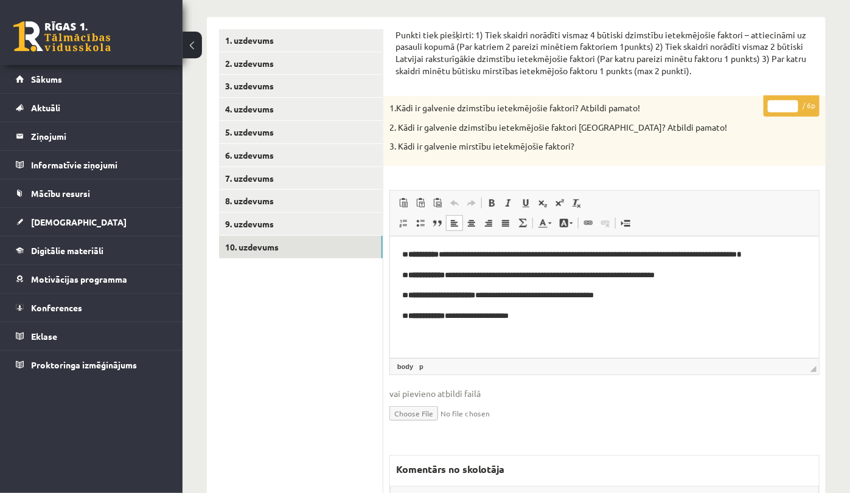
scroll to position [131, 0]
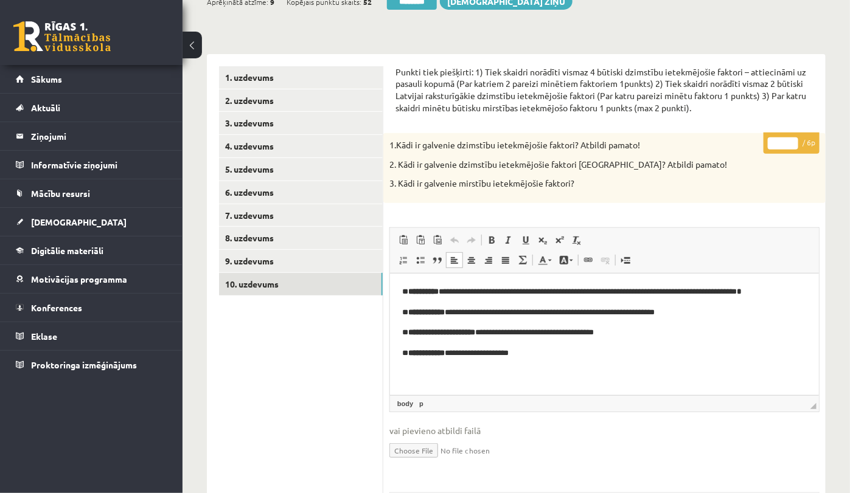
type input "*"
click at [791, 146] on input "*" at bounding box center [783, 143] width 30 height 12
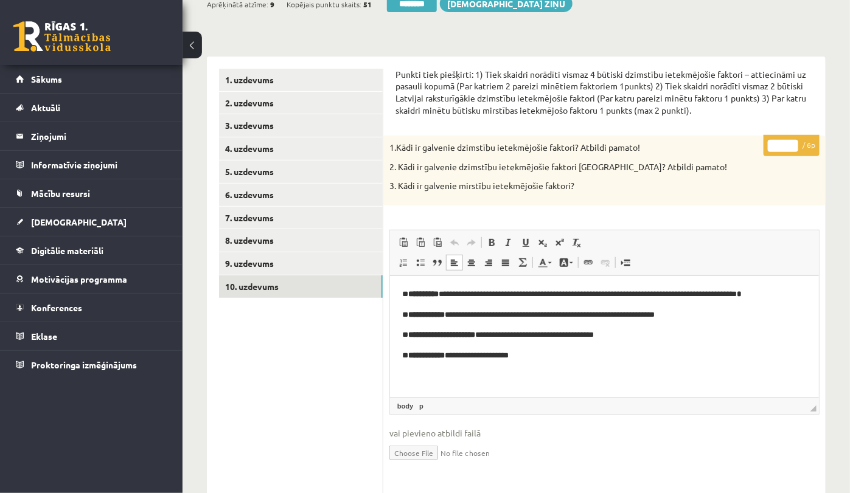
scroll to position [0, 0]
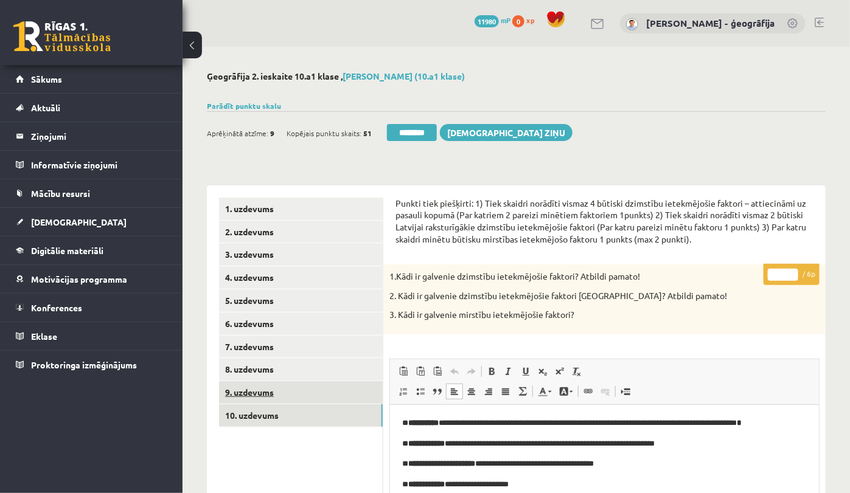
click at [271, 390] on link "9. uzdevums" at bounding box center [301, 392] width 164 height 23
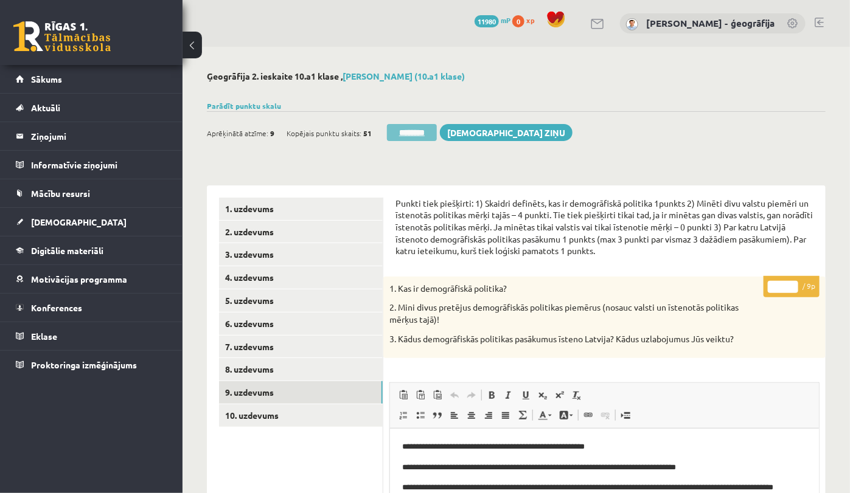
click at [408, 129] on input "********" at bounding box center [412, 132] width 50 height 17
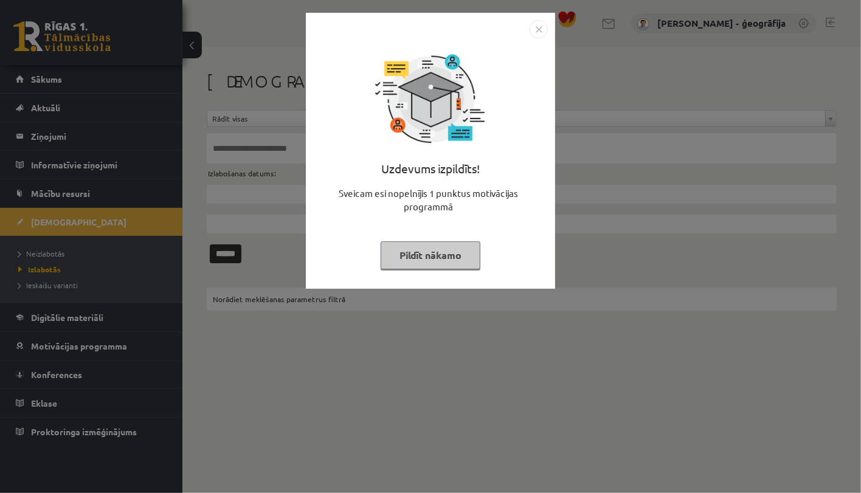
click at [406, 249] on button "Pildīt nākamo" at bounding box center [431, 255] width 100 height 28
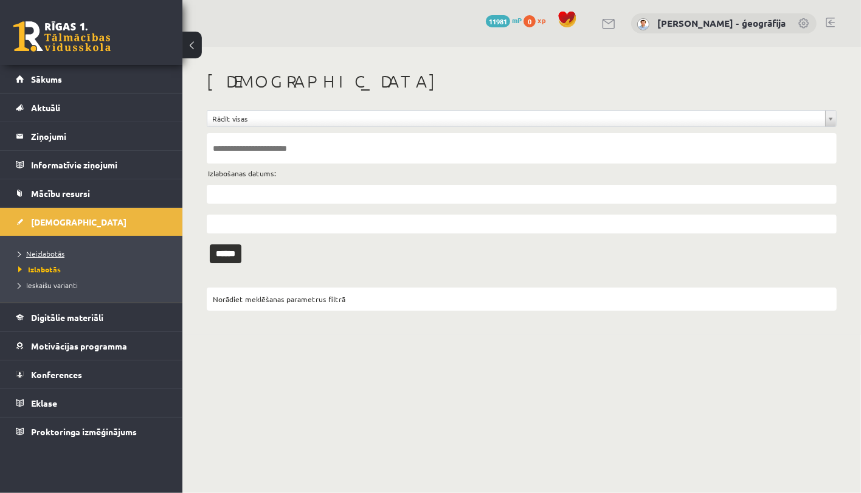
click at [58, 251] on span "Neizlabotās" at bounding box center [41, 254] width 46 height 10
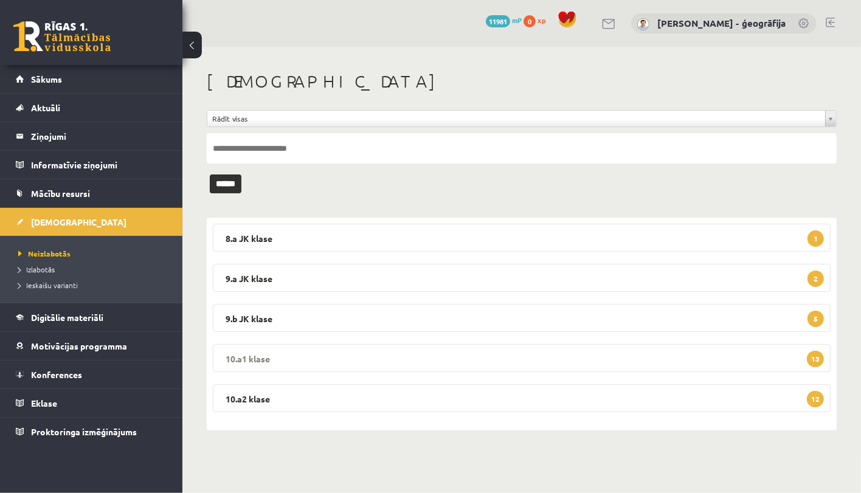
click at [437, 362] on legend "10.a1 klase 13" at bounding box center [522, 358] width 618 height 28
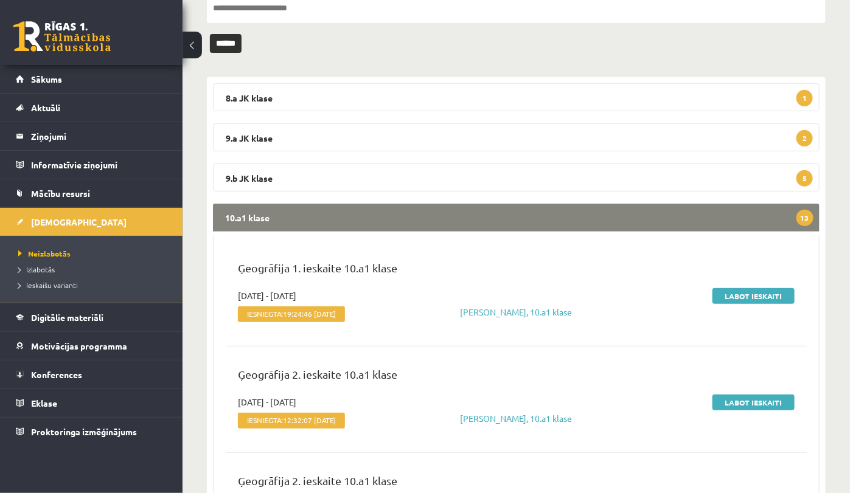
scroll to position [152, 0]
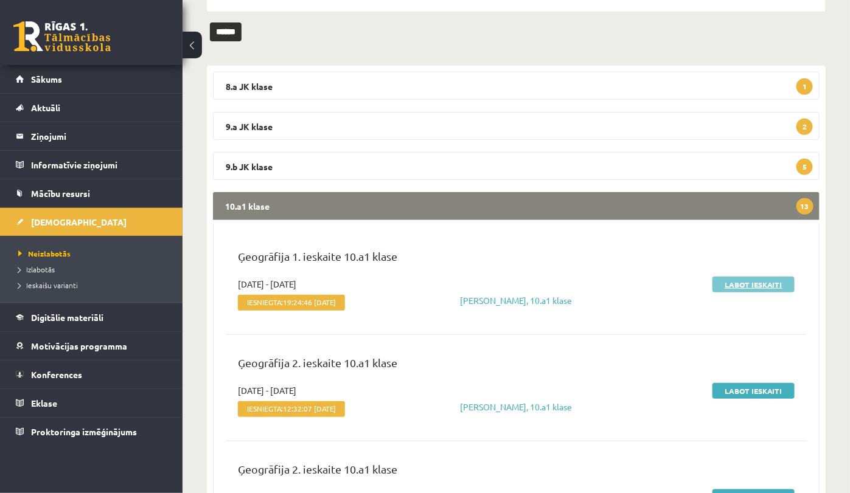
click at [744, 289] on link "Labot ieskaiti" at bounding box center [753, 285] width 82 height 16
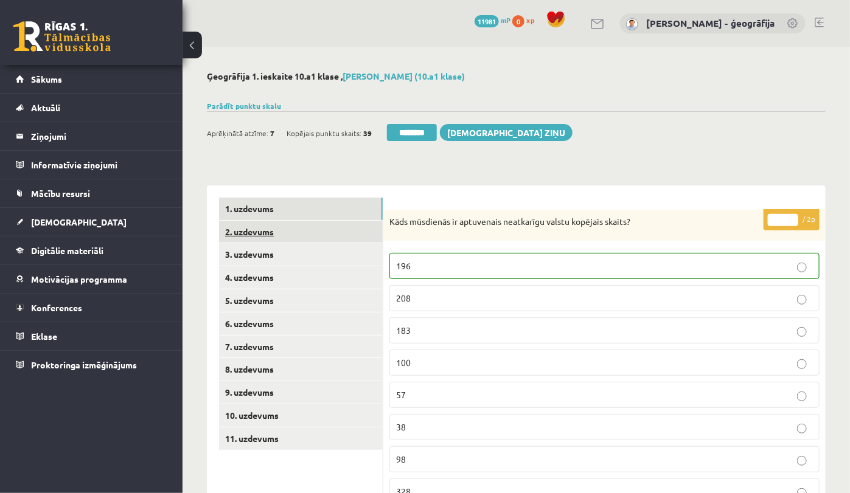
click at [290, 233] on link "2. uzdevums" at bounding box center [301, 232] width 164 height 23
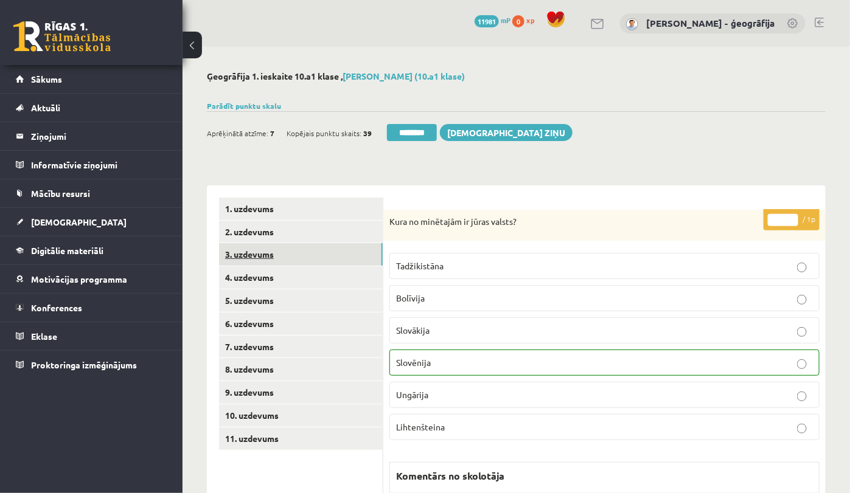
click at [254, 263] on link "3. uzdevums" at bounding box center [301, 254] width 164 height 23
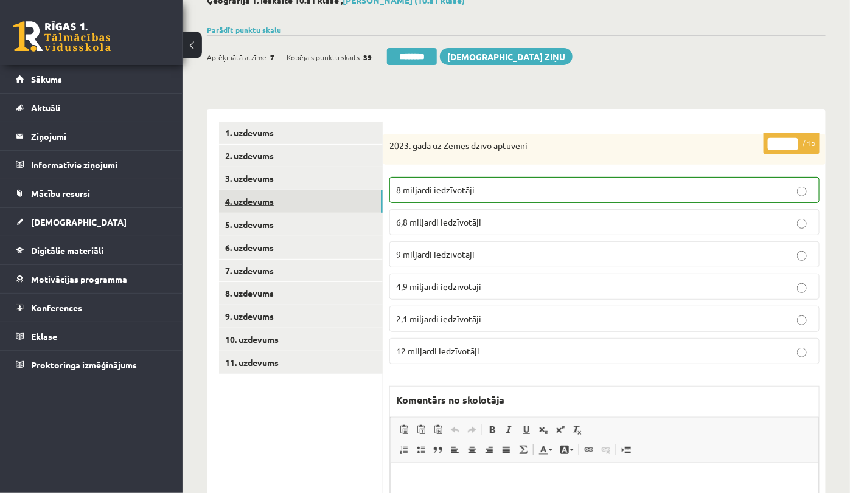
click at [257, 202] on link "4. uzdevums" at bounding box center [301, 201] width 164 height 23
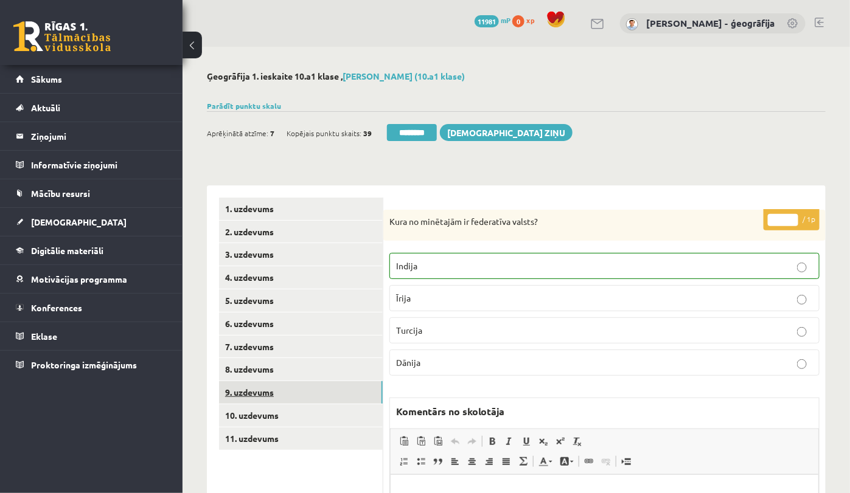
click at [252, 391] on link "9. uzdevums" at bounding box center [301, 392] width 164 height 23
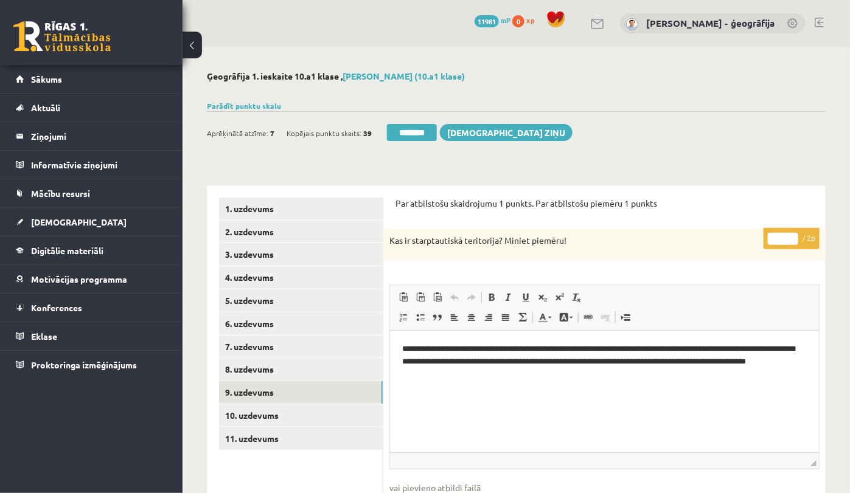
type input "*"
click at [790, 238] on input "*" at bounding box center [783, 239] width 30 height 12
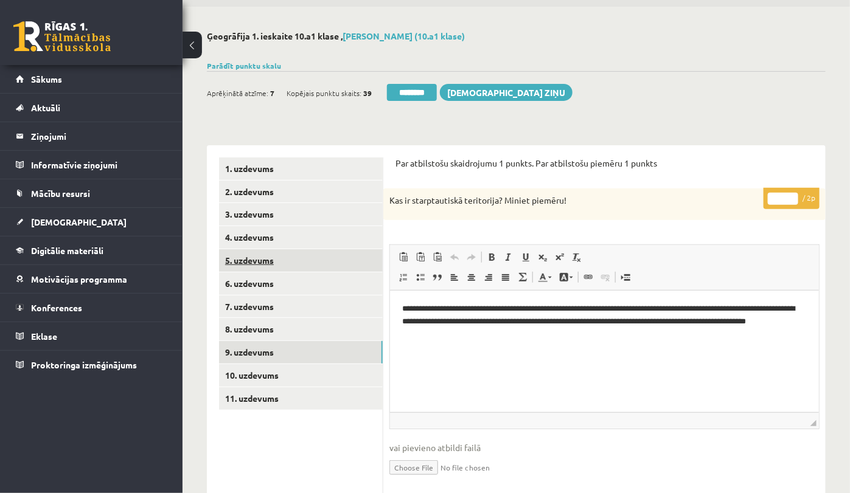
scroll to position [76, 0]
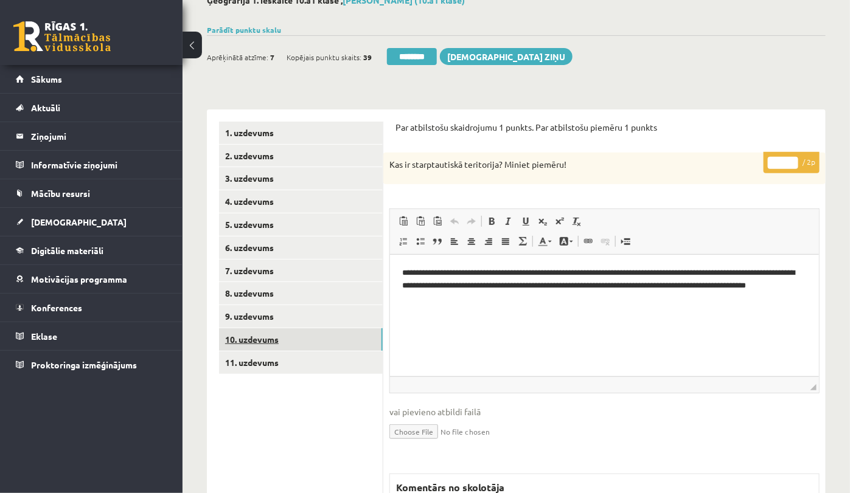
click at [278, 336] on link "10. uzdevums" at bounding box center [301, 339] width 164 height 23
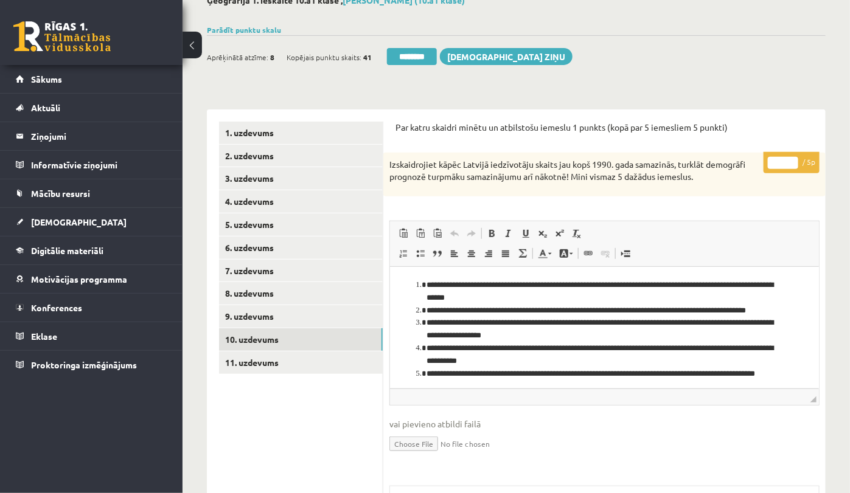
scroll to position [0, 0]
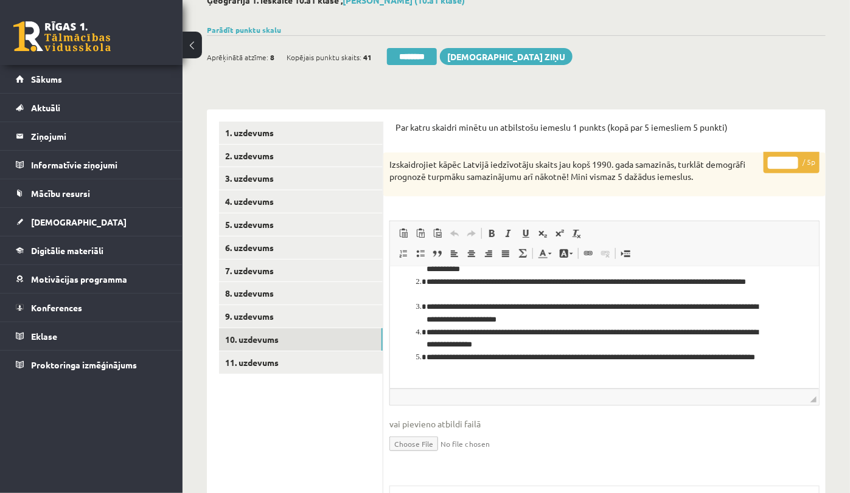
click at [533, 376] on html "**********" at bounding box center [603, 313] width 429 height 151
click at [533, 377] on html "**********" at bounding box center [603, 313] width 429 height 151
type input "*"
click at [794, 161] on input "*" at bounding box center [783, 163] width 30 height 12
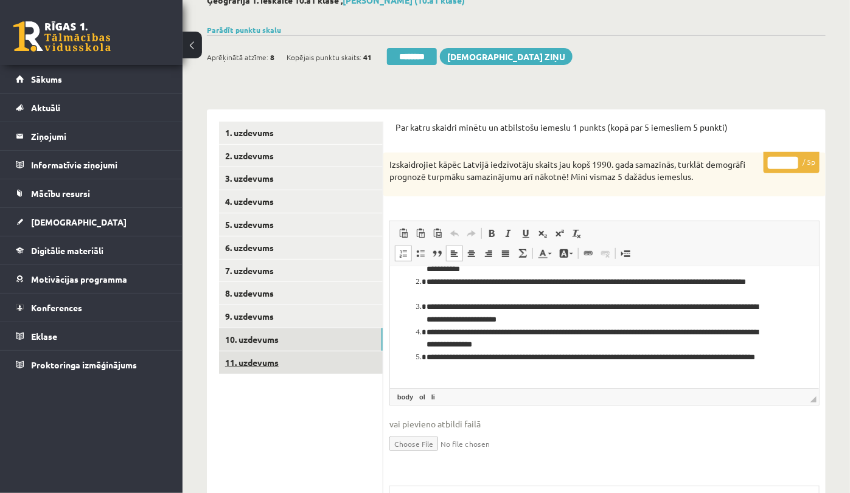
click at [284, 354] on link "11. uzdevums" at bounding box center [301, 363] width 164 height 23
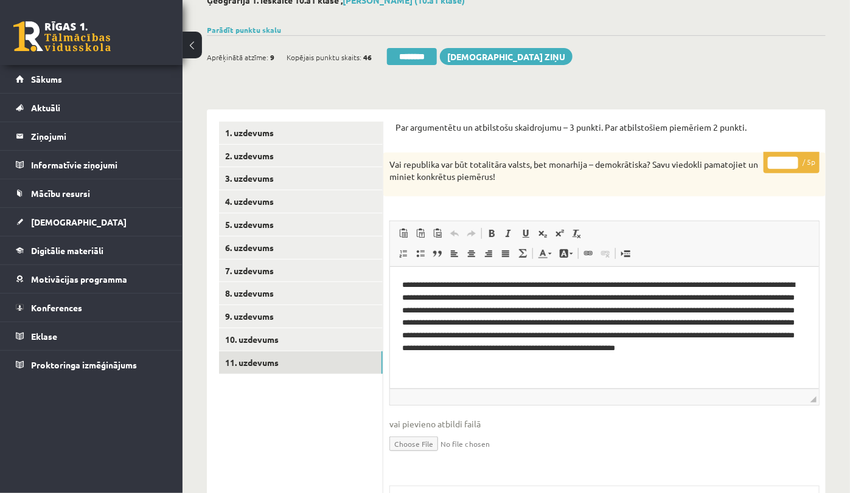
click at [780, 167] on input "*" at bounding box center [783, 163] width 30 height 12
type input "*"
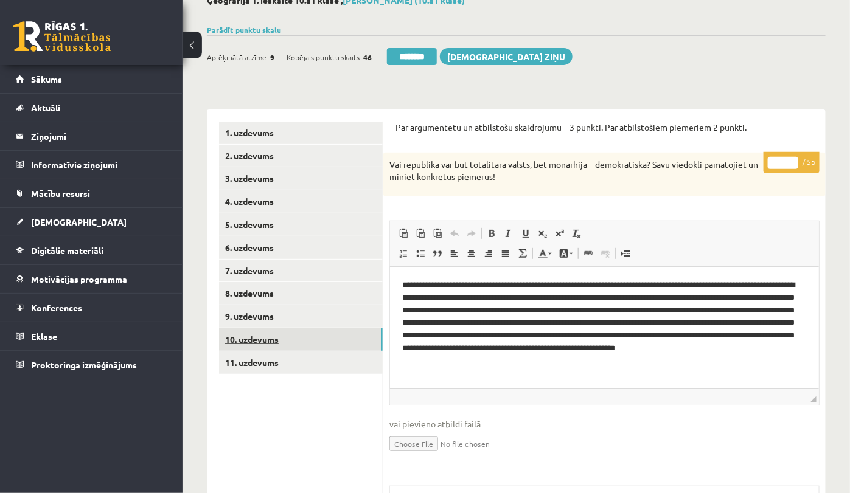
click at [293, 339] on link "10. uzdevums" at bounding box center [301, 339] width 164 height 23
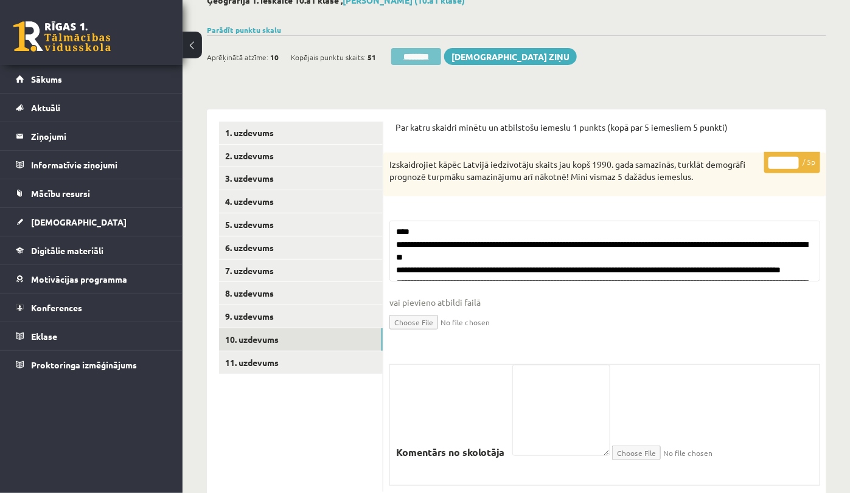
click at [415, 57] on input "********" at bounding box center [416, 56] width 50 height 17
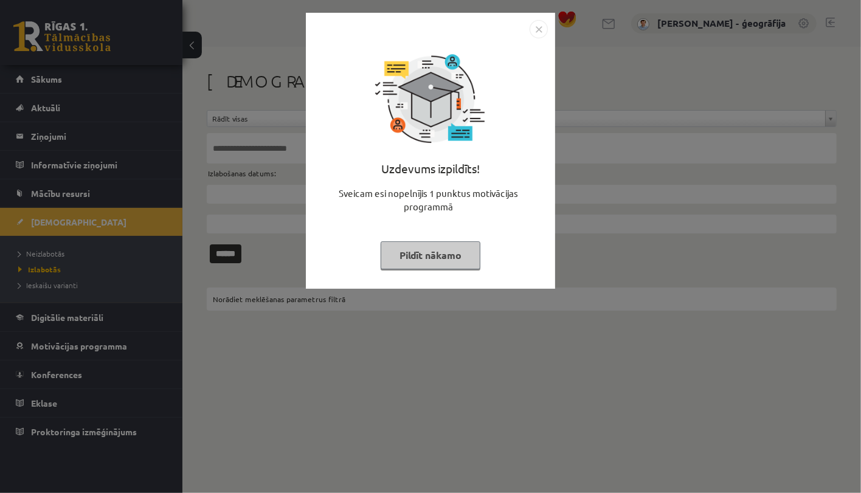
click at [470, 255] on button "Pildīt nākamo" at bounding box center [431, 255] width 100 height 28
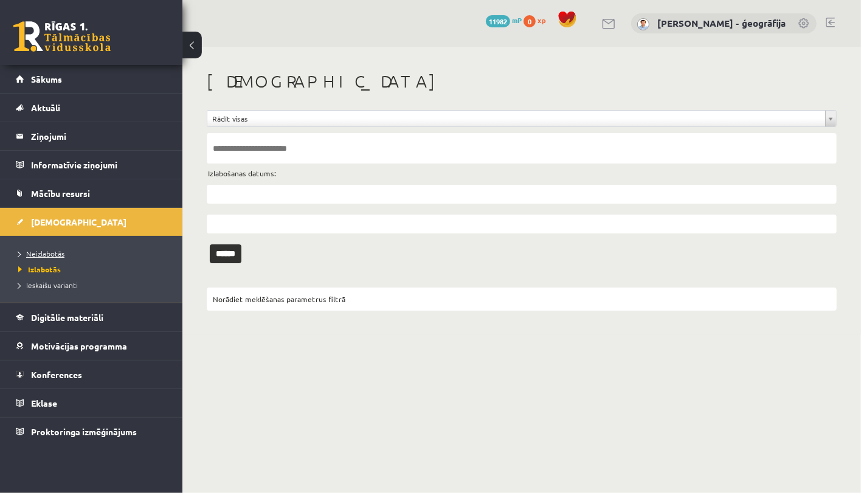
click at [61, 251] on span "Neizlabotās" at bounding box center [41, 254] width 46 height 10
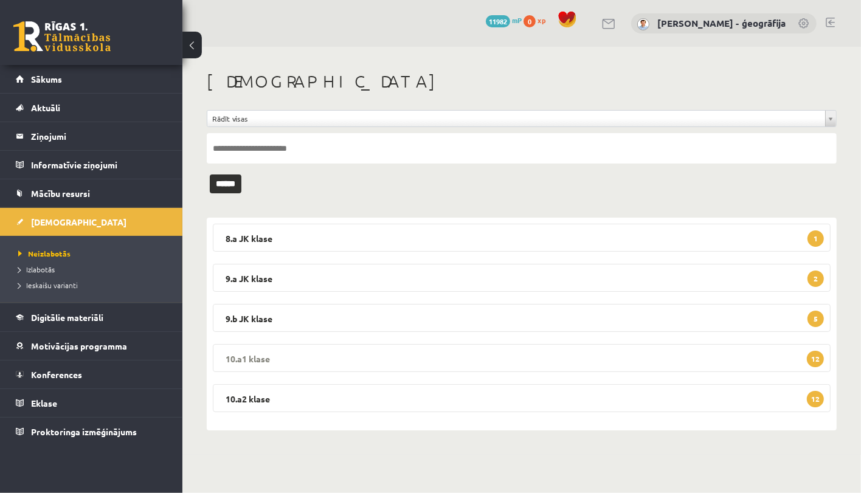
click at [339, 362] on legend "10.a1 [PERSON_NAME] 12" at bounding box center [522, 358] width 618 height 28
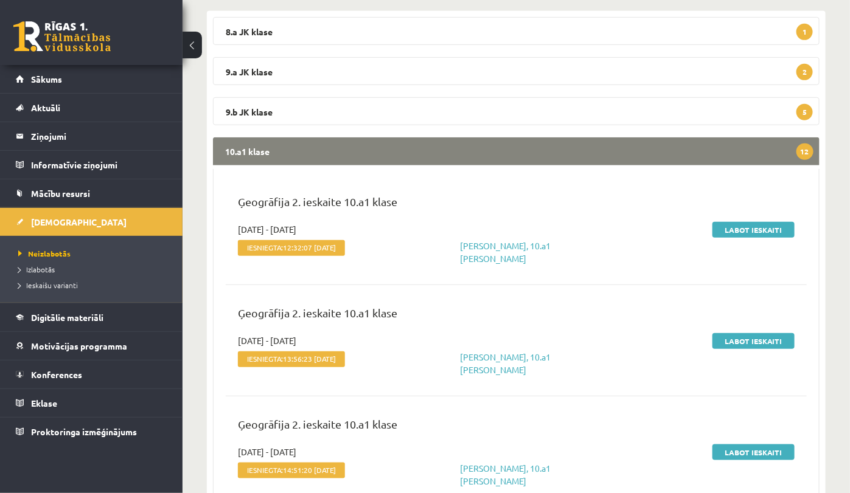
scroll to position [228, 0]
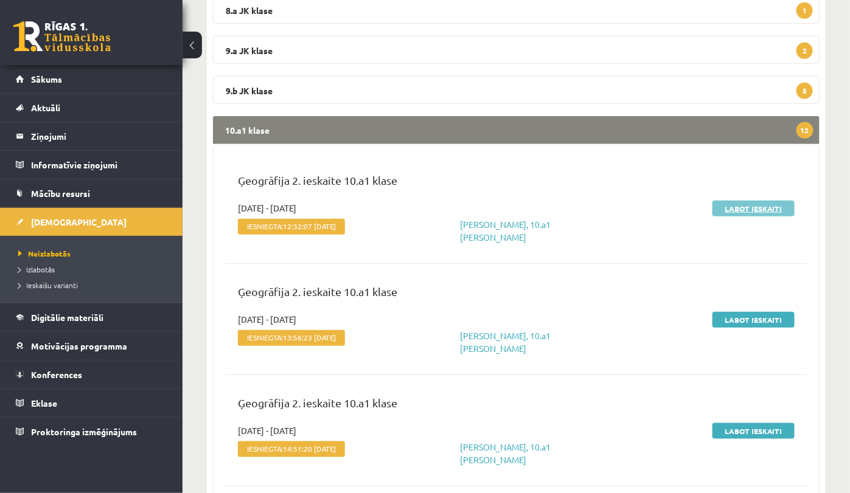
click at [735, 210] on link "Labot ieskaiti" at bounding box center [753, 209] width 82 height 16
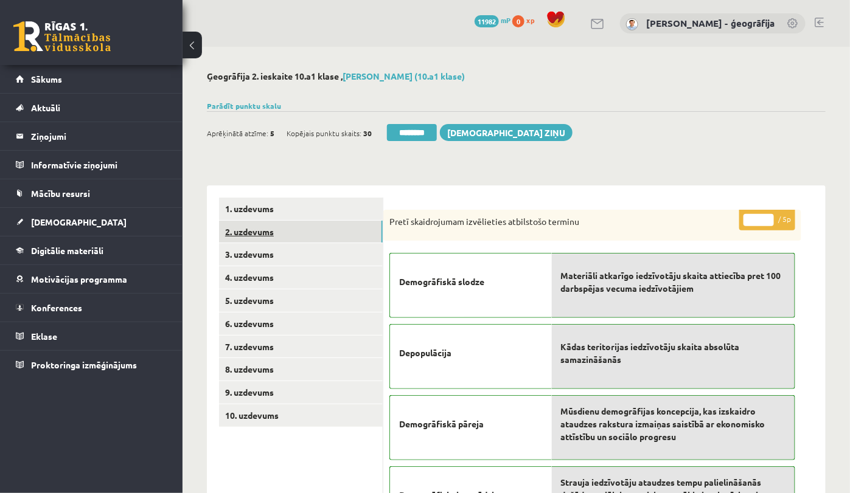
click at [296, 224] on link "2. uzdevums" at bounding box center [301, 232] width 164 height 23
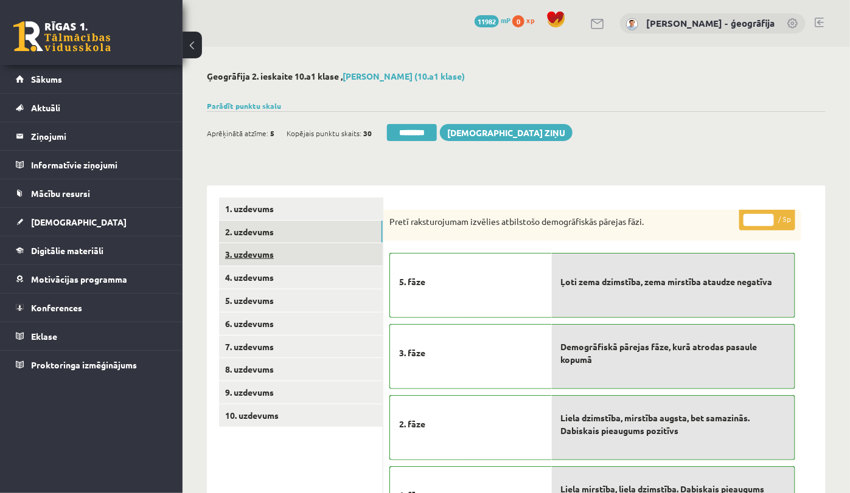
click at [231, 246] on link "3. uzdevums" at bounding box center [301, 254] width 164 height 23
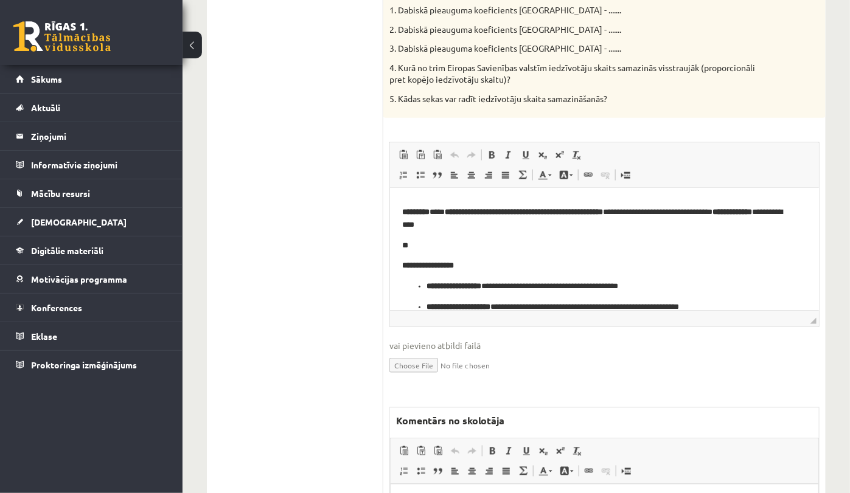
scroll to position [608, 0]
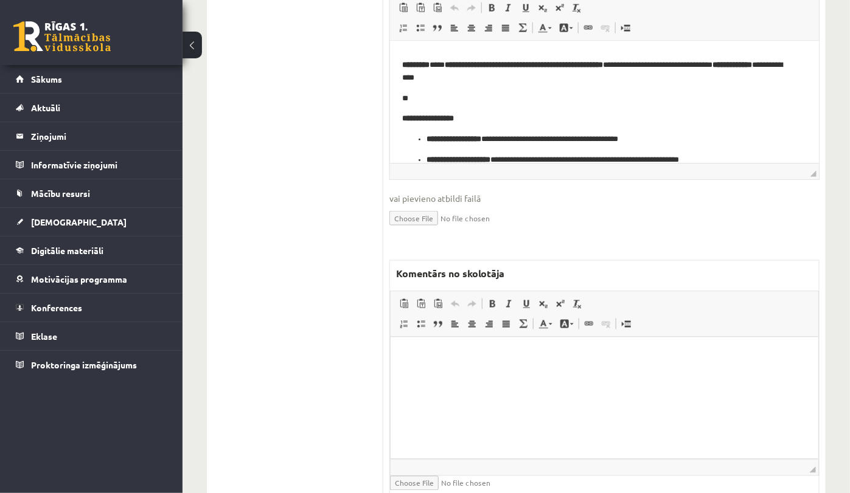
click at [436, 375] on html at bounding box center [604, 356] width 428 height 37
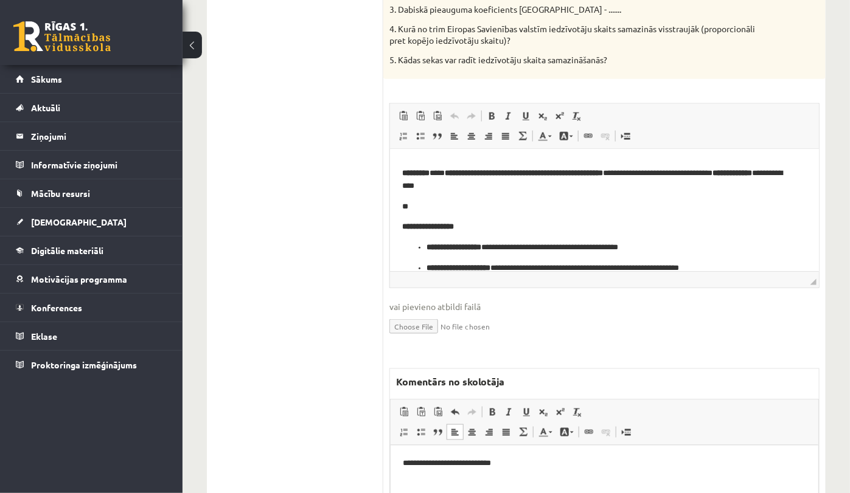
scroll to position [532, 0]
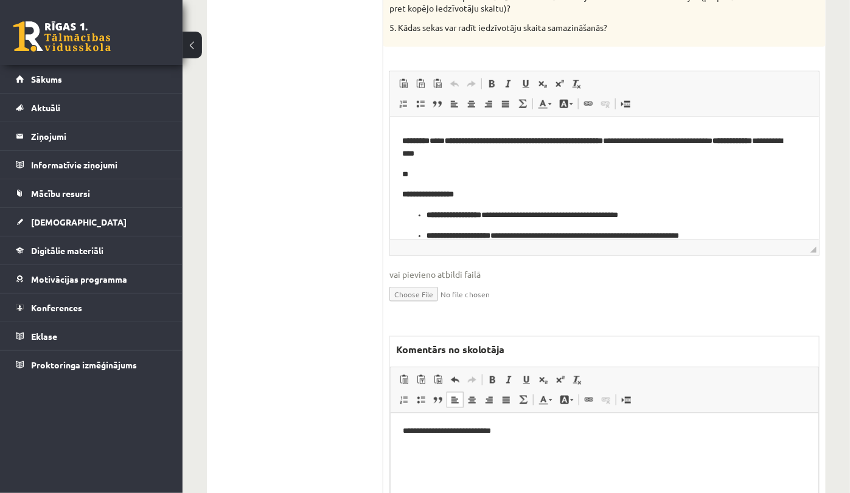
click at [492, 426] on p "**********" at bounding box center [603, 432] width 403 height 13
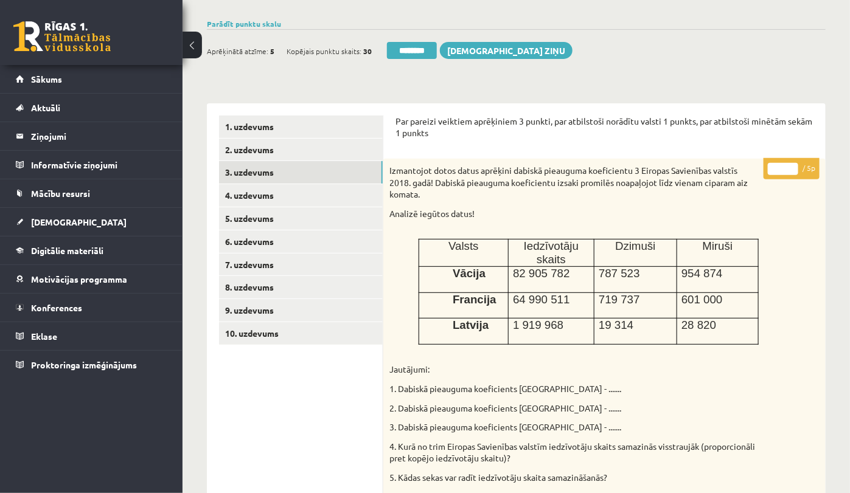
scroll to position [76, 0]
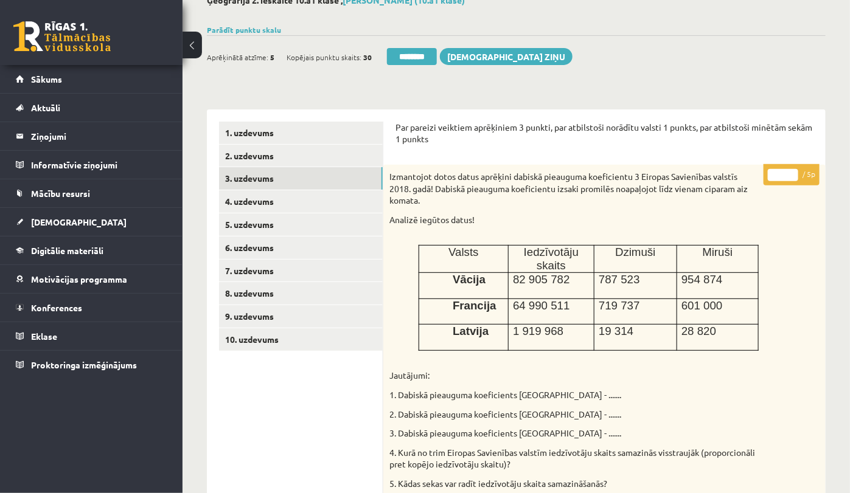
click at [791, 172] on input "*" at bounding box center [783, 175] width 30 height 12
type input "*"
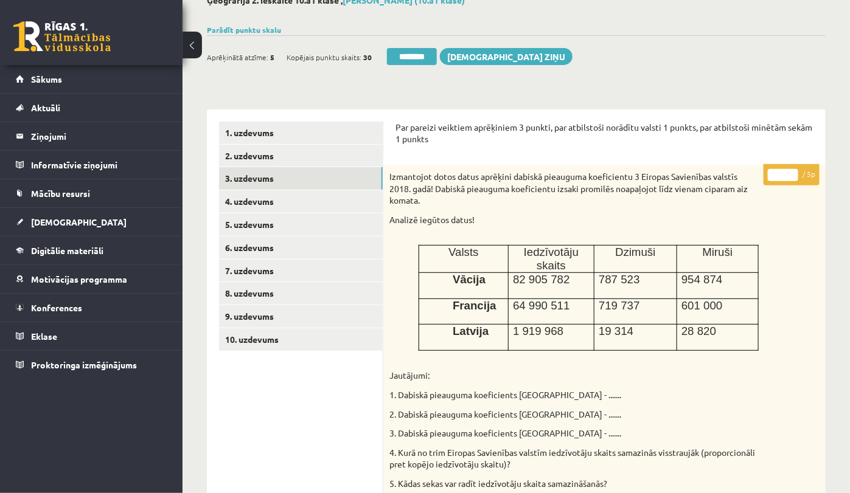
click at [794, 178] on input "*" at bounding box center [783, 175] width 30 height 12
click at [241, 304] on link "8. uzdevums" at bounding box center [301, 293] width 164 height 23
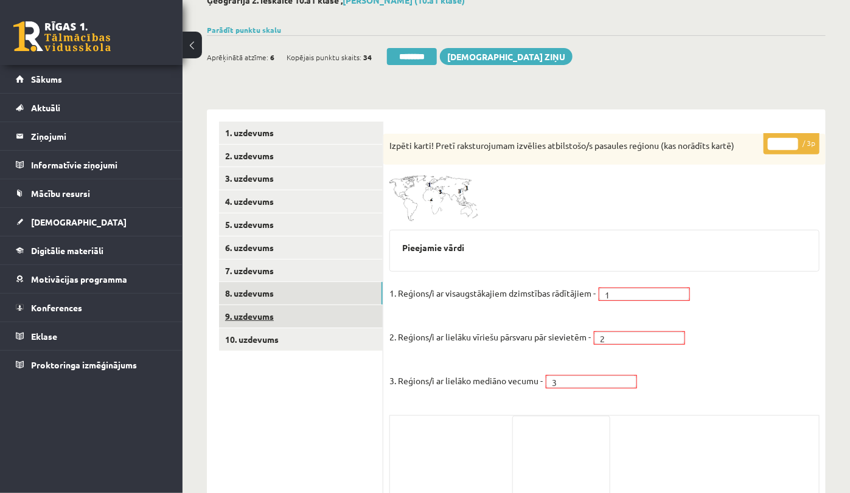
click at [245, 315] on link "9. uzdevums" at bounding box center [301, 316] width 164 height 23
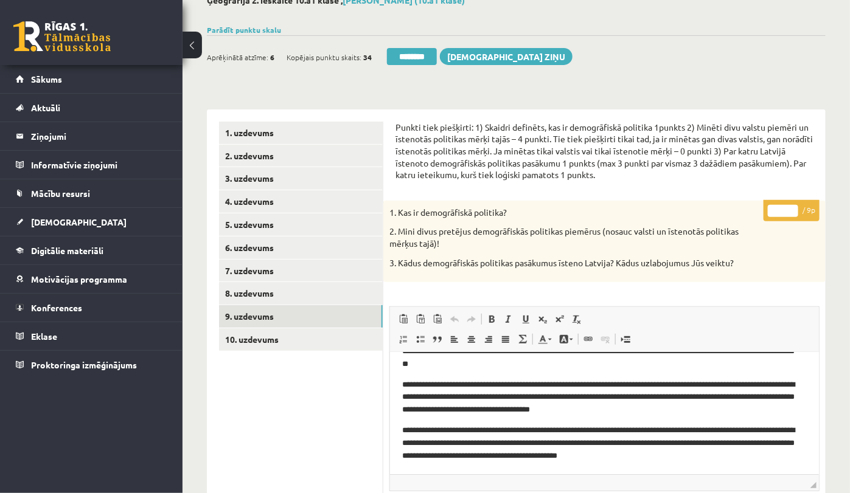
type input "*"
click at [790, 209] on input "*" at bounding box center [783, 211] width 30 height 12
click at [263, 347] on link "10. uzdevums" at bounding box center [301, 339] width 164 height 23
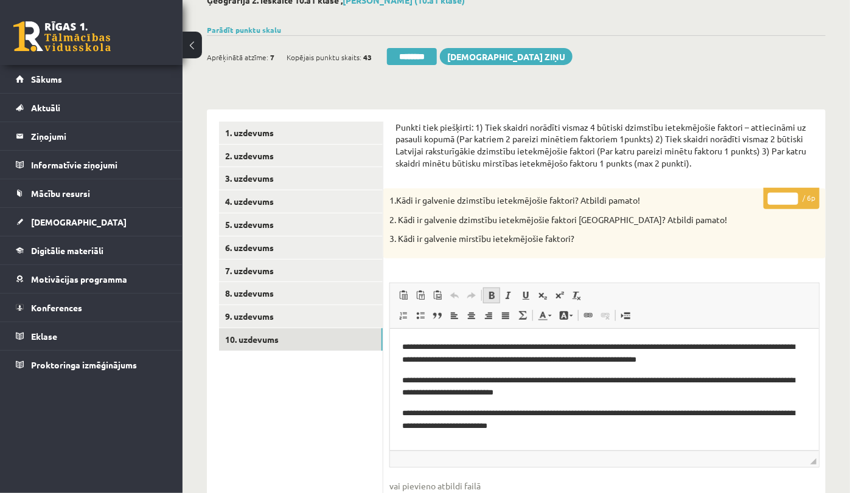
scroll to position [0, 0]
click at [793, 195] on input "*" at bounding box center [783, 199] width 30 height 12
click at [790, 201] on input "*" at bounding box center [783, 199] width 30 height 12
type input "*"
click at [793, 193] on input "*" at bounding box center [783, 199] width 30 height 12
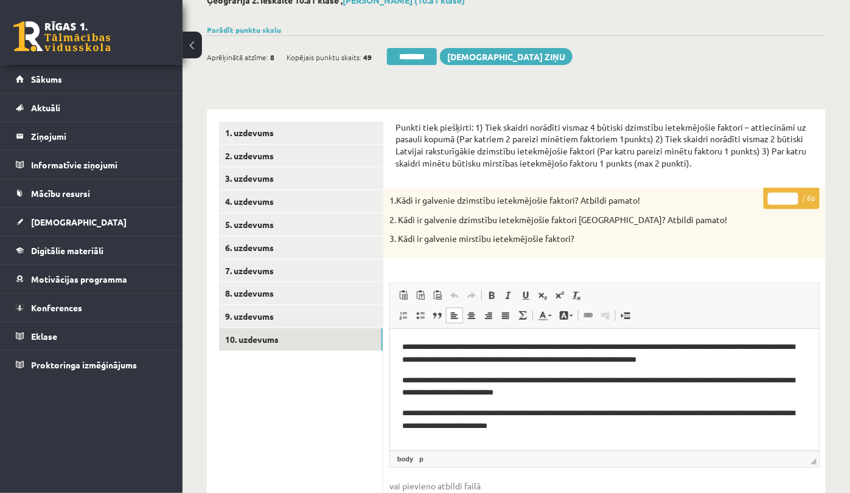
click at [574, 427] on p "**********" at bounding box center [603, 420] width 405 height 26
click at [281, 317] on link "9. uzdevums" at bounding box center [301, 316] width 164 height 23
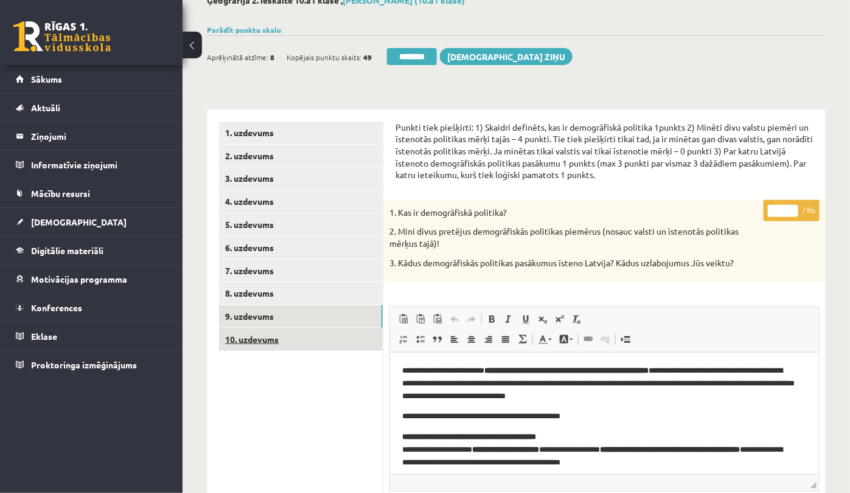
click at [240, 350] on link "10. uzdevums" at bounding box center [301, 339] width 164 height 23
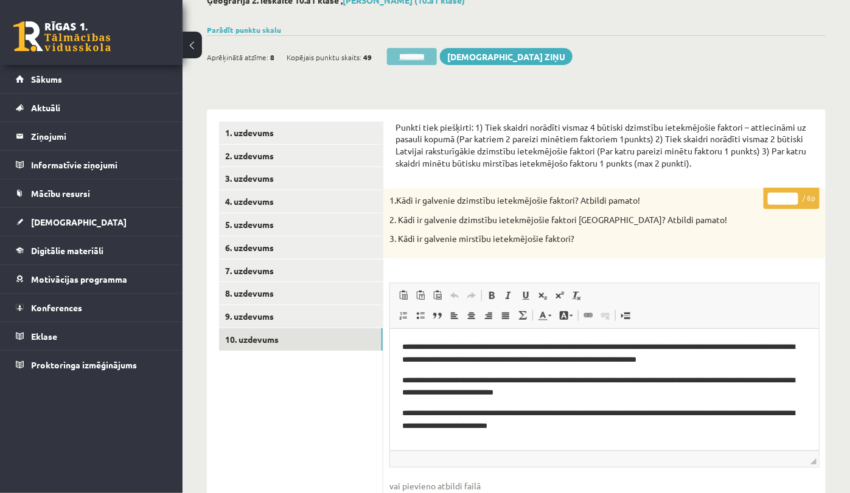
click at [423, 61] on input "********" at bounding box center [412, 56] width 50 height 17
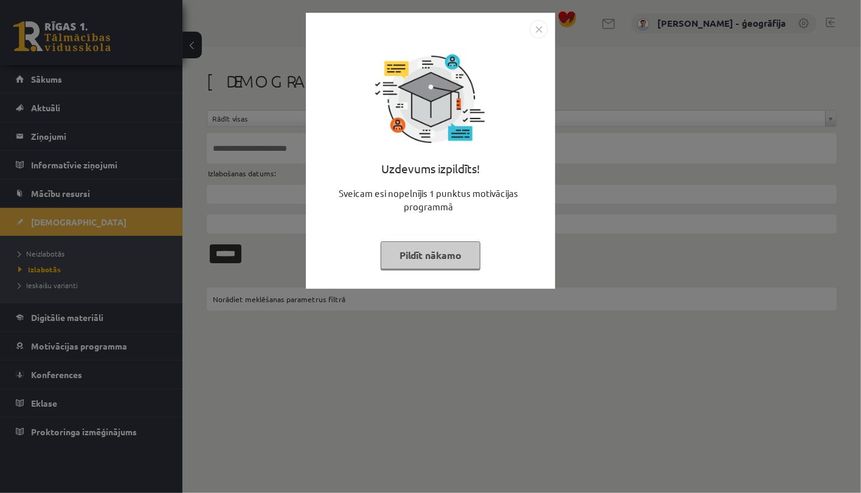
click at [457, 256] on button "Pildīt nākamo" at bounding box center [431, 255] width 100 height 28
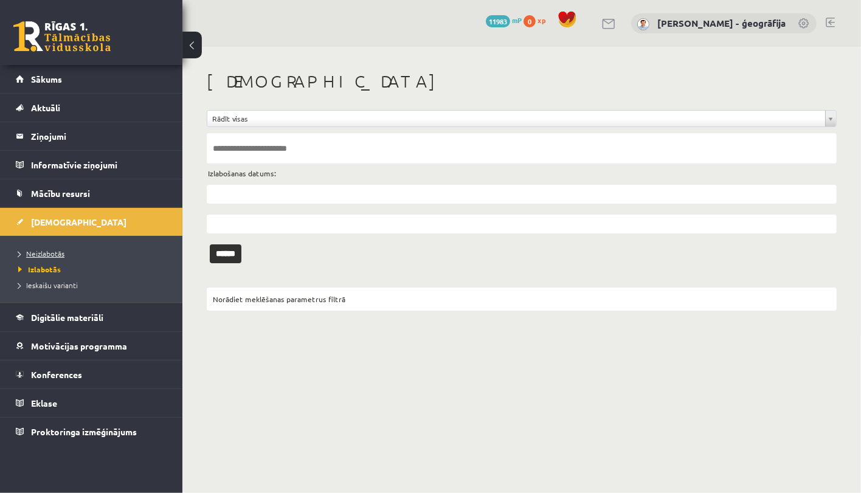
click at [63, 253] on span "Neizlabotās" at bounding box center [41, 254] width 46 height 10
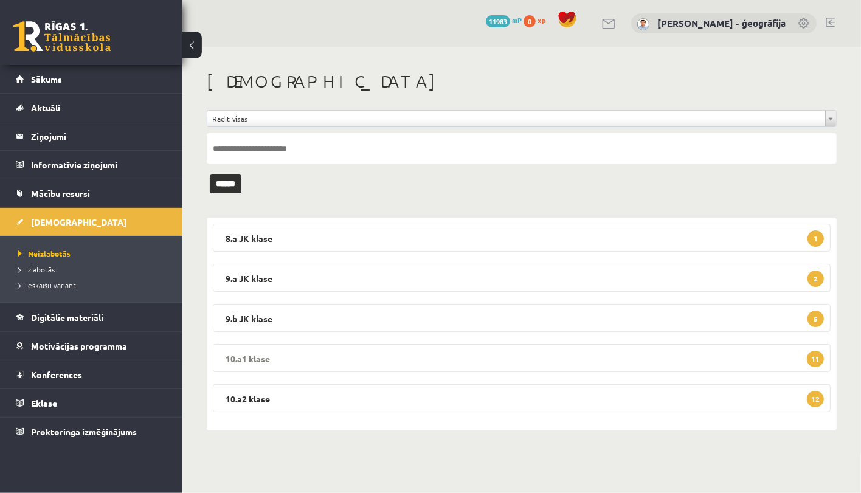
click at [354, 358] on legend "10.a1 klase 11" at bounding box center [522, 358] width 618 height 28
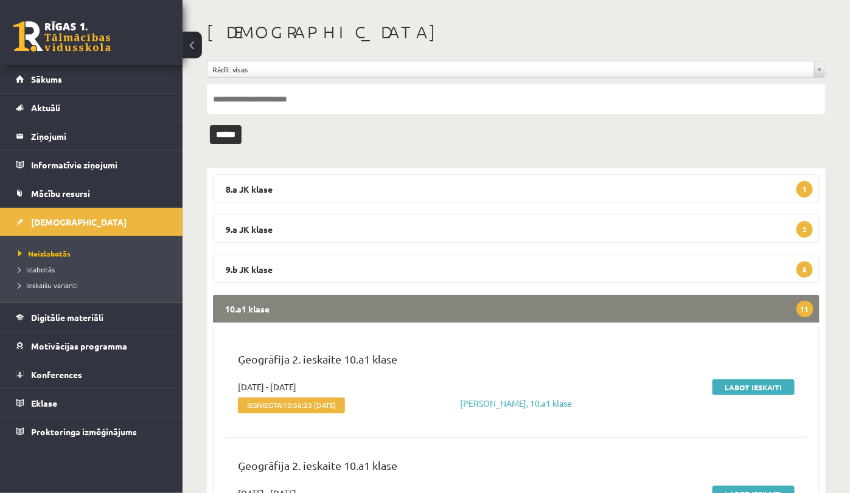
scroll to position [76, 0]
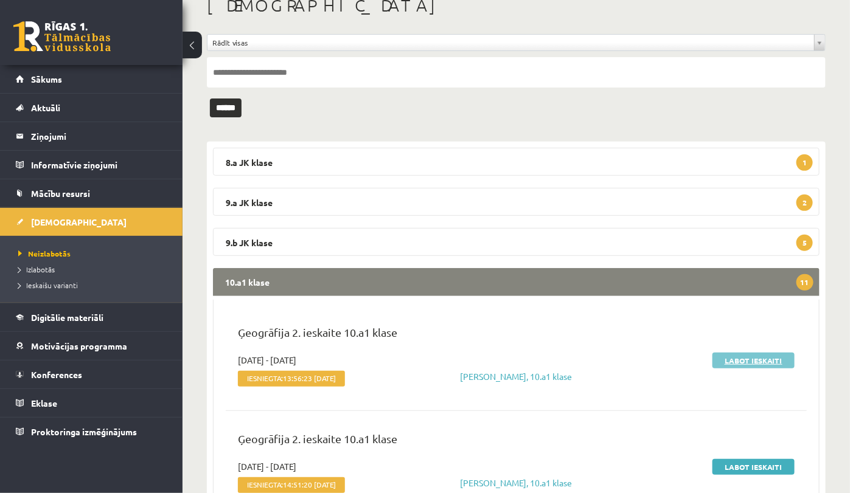
click at [760, 365] on link "Labot ieskaiti" at bounding box center [753, 361] width 82 height 16
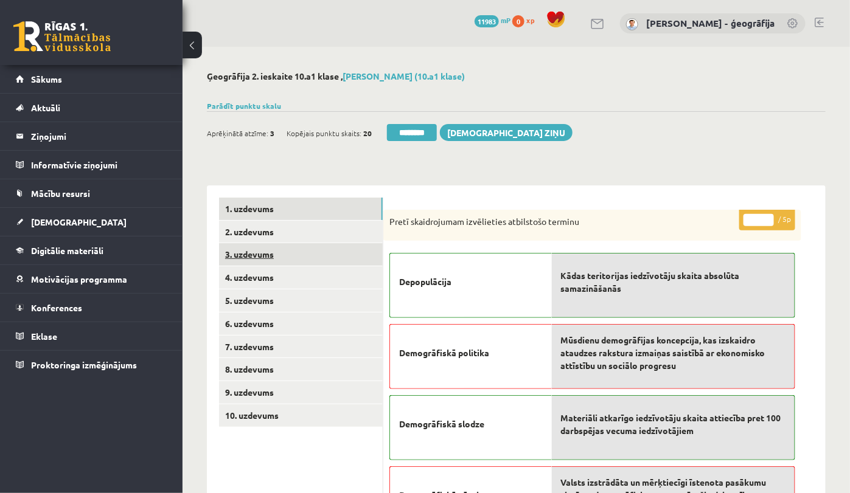
click at [245, 253] on link "3. uzdevums" at bounding box center [301, 254] width 164 height 23
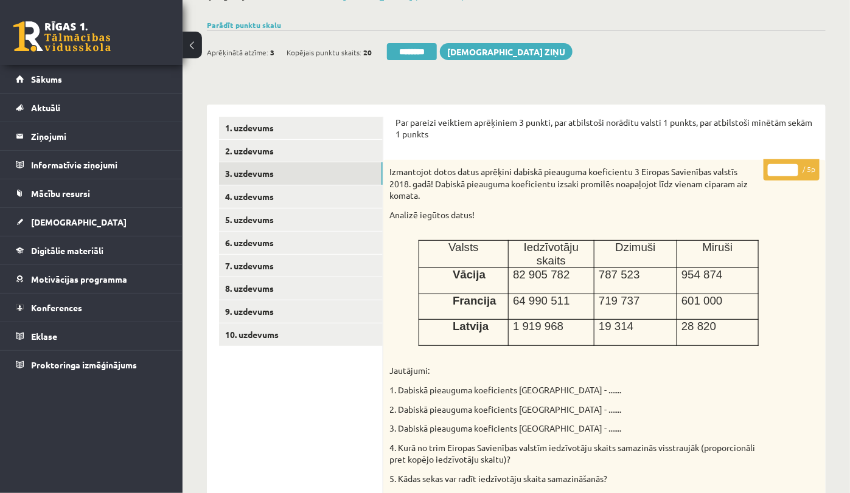
scroll to position [76, 0]
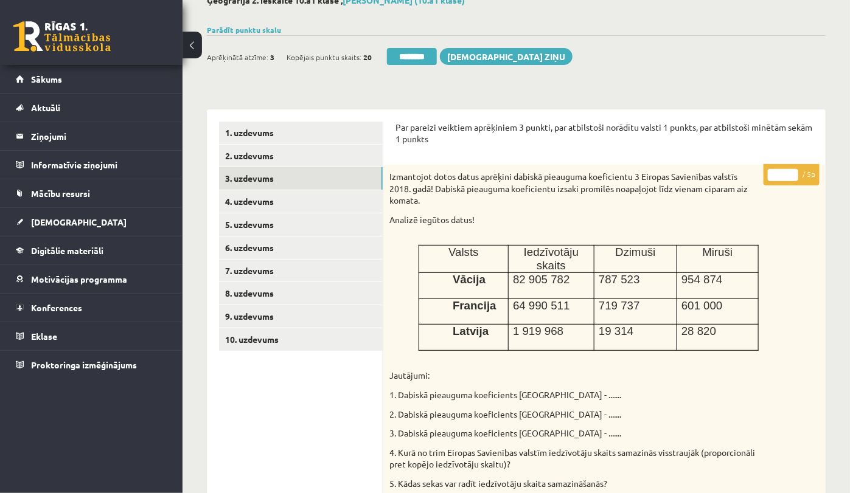
click at [783, 173] on input "*" at bounding box center [783, 175] width 30 height 12
type input "*"
click at [242, 318] on link "9. uzdevums" at bounding box center [301, 316] width 164 height 23
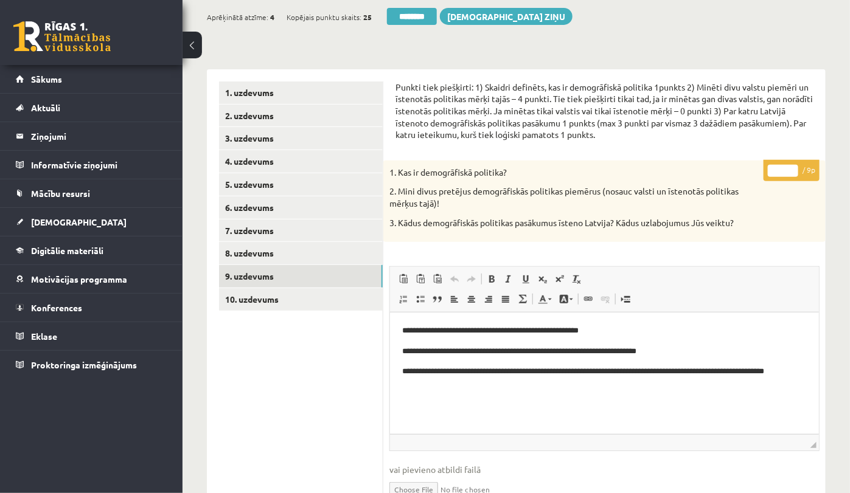
scroll to position [152, 0]
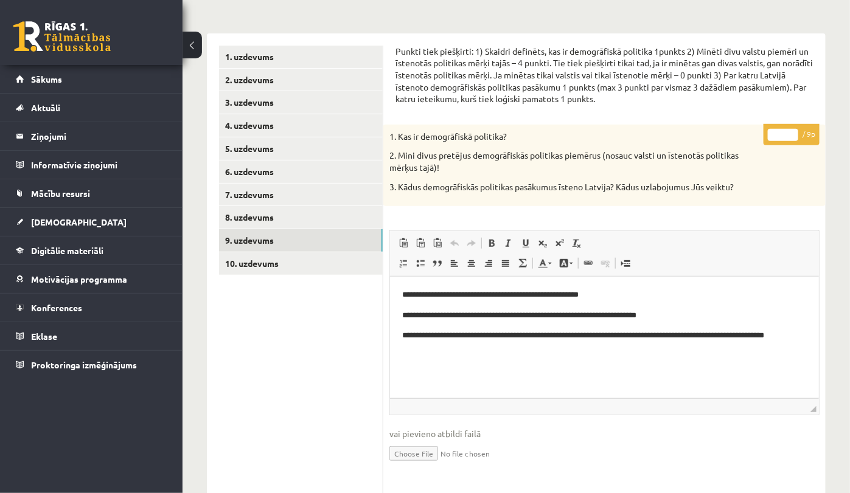
click at [783, 135] on input "*" at bounding box center [783, 135] width 30 height 12
